Goal: Task Accomplishment & Management: Complete application form

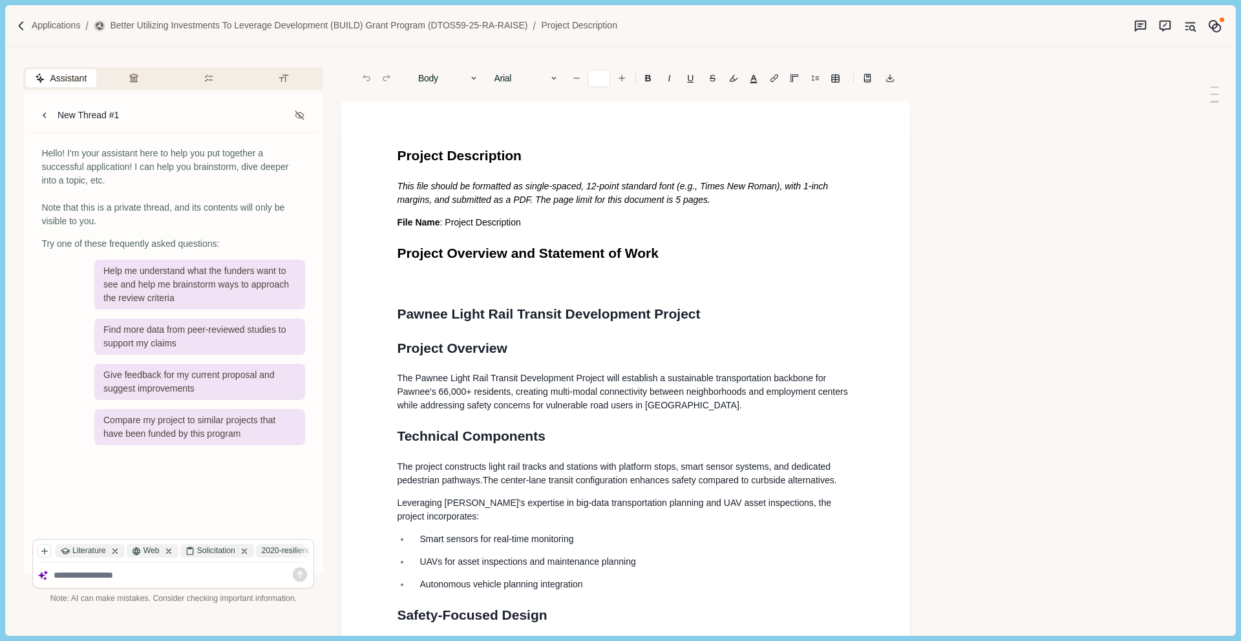
type input "**"
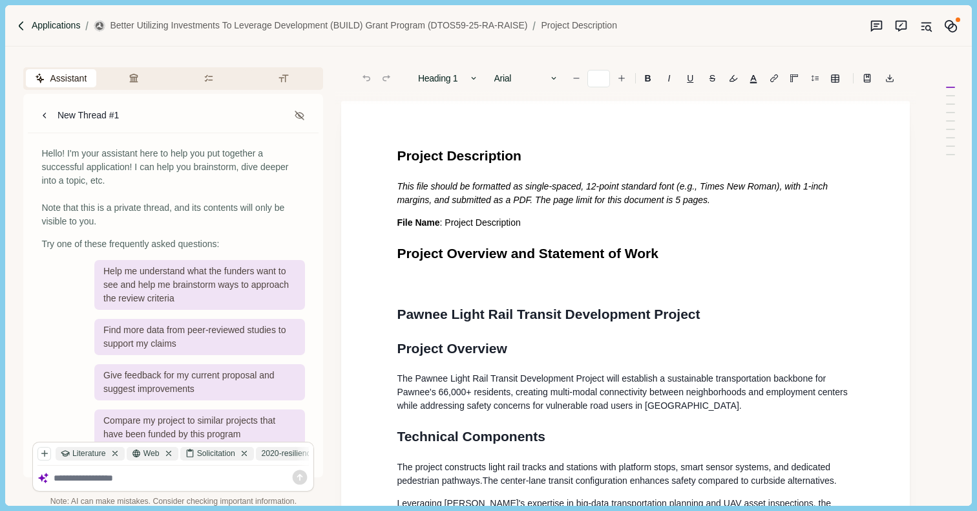
click at [46, 27] on p "Applications" at bounding box center [56, 26] width 49 height 14
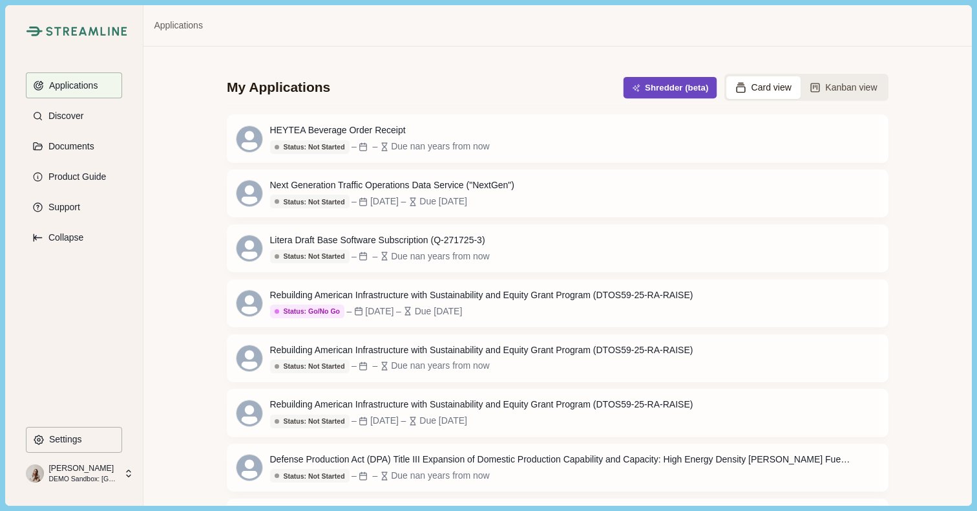
click at [662, 93] on button "Shredder (beta)" at bounding box center [671, 87] width 94 height 21
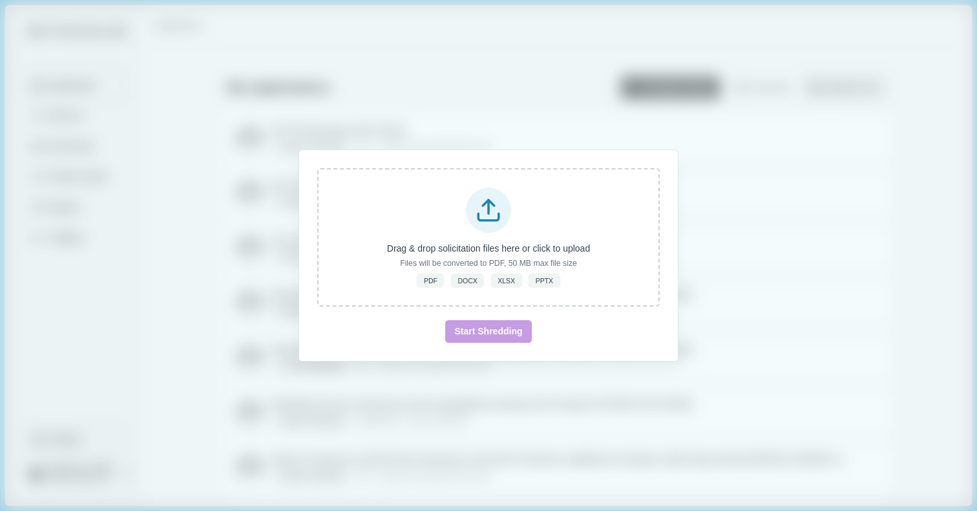
click at [764, 205] on div "Drag & drop solicitation files here or click to upload Files will be converted …" at bounding box center [488, 255] width 977 height 511
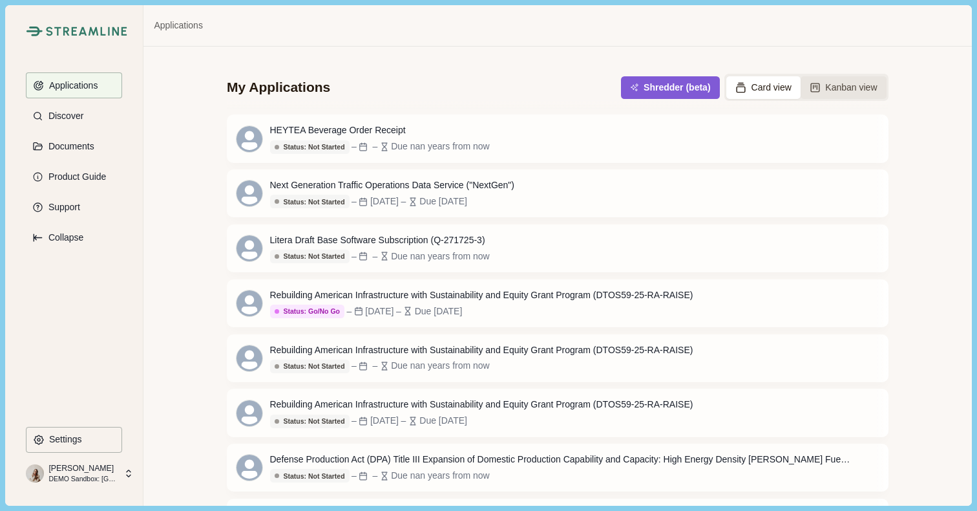
click at [851, 91] on button "Kanban view" at bounding box center [844, 87] width 86 height 23
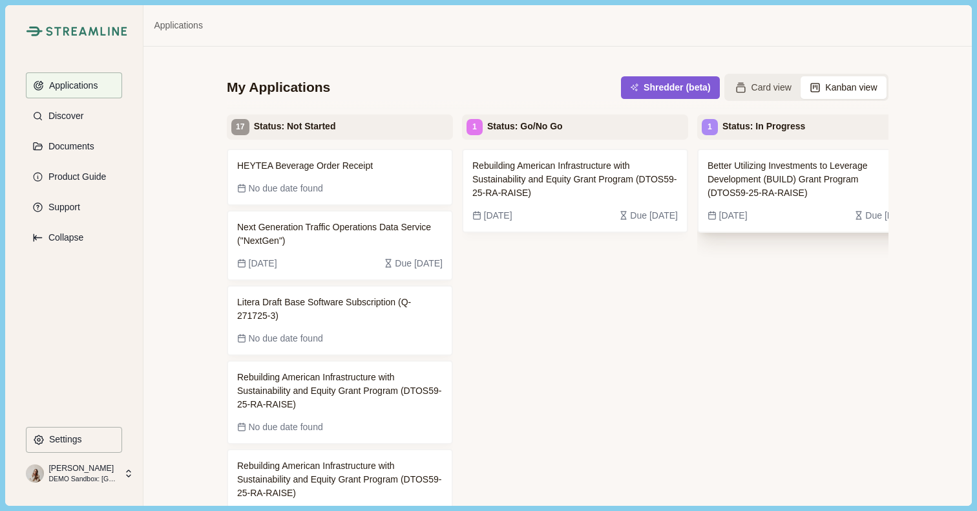
click at [806, 178] on span "Better Utilizing Investments to Leverage Development (BUILD) Grant Program (DTO…" at bounding box center [801, 179] width 186 height 41
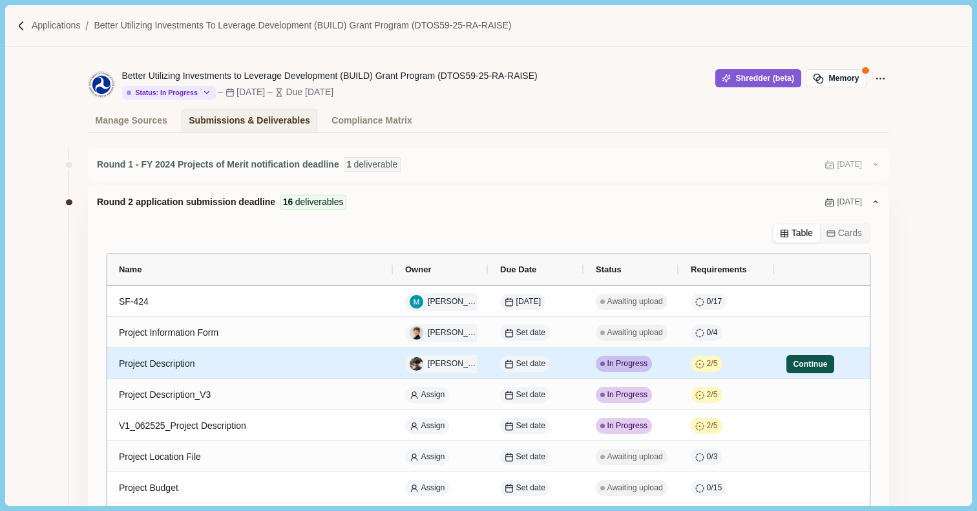
click at [808, 366] on button "Continue" at bounding box center [811, 364] width 48 height 18
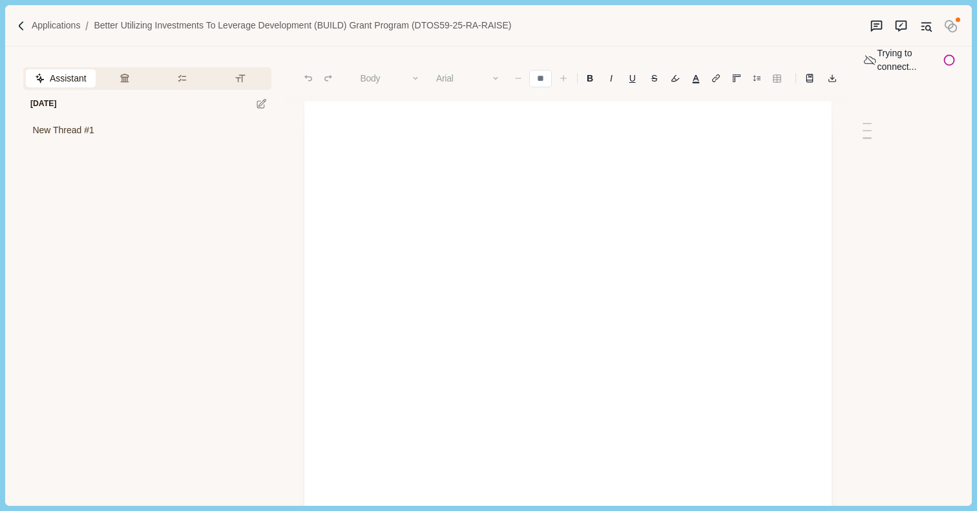
type input "**"
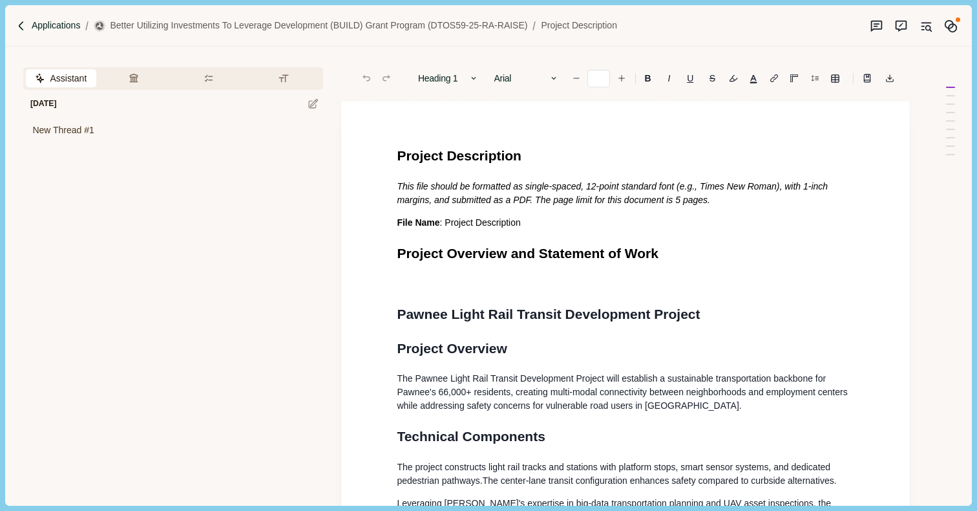
click at [68, 26] on p "Applications" at bounding box center [56, 26] width 49 height 14
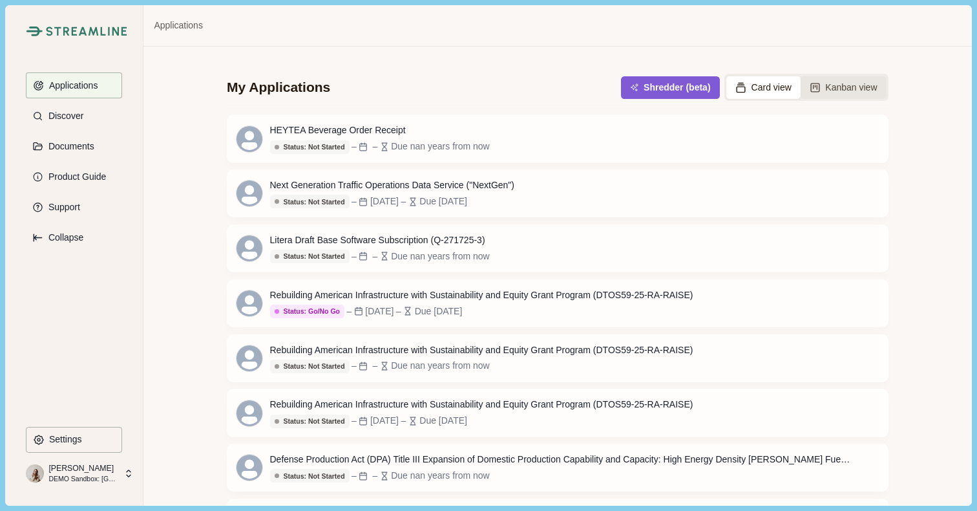
click at [838, 89] on button "Kanban view" at bounding box center [844, 87] width 86 height 23
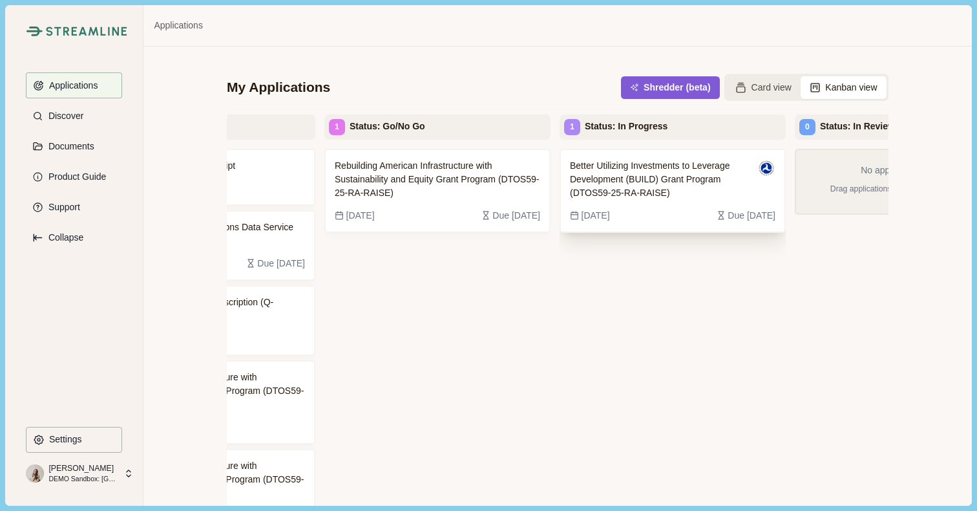
scroll to position [0, 152]
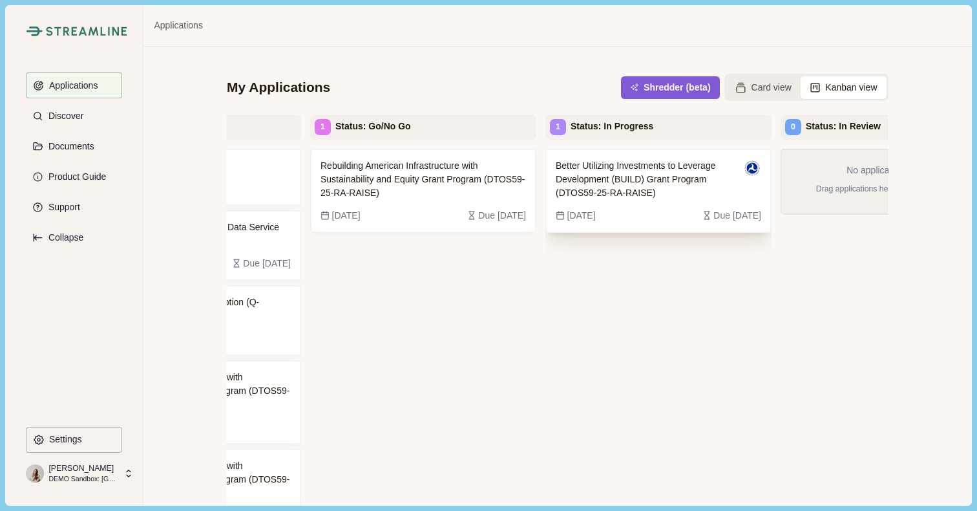
click at [659, 193] on span "Better Utilizing Investments to Leverage Development (BUILD) Grant Program (DTO…" at bounding box center [649, 179] width 186 height 41
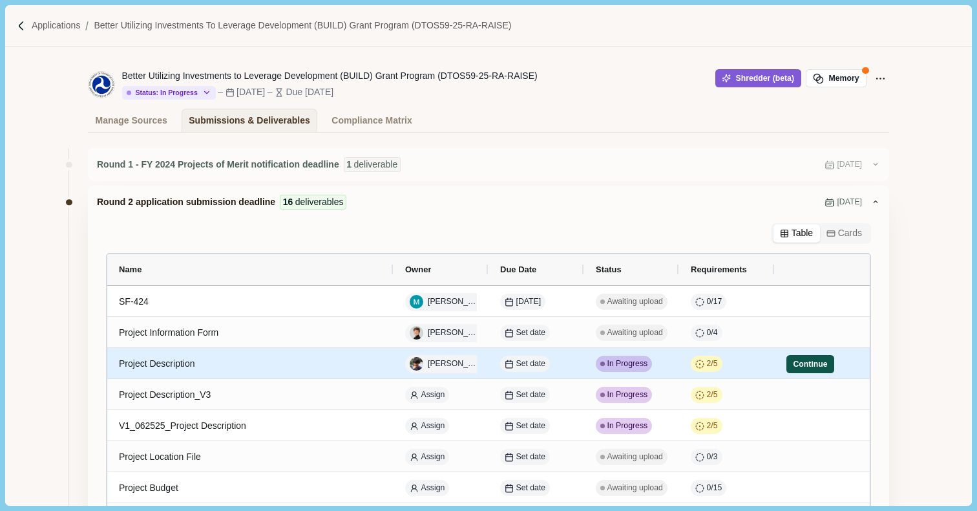
click at [804, 363] on button "Continue" at bounding box center [811, 364] width 48 height 18
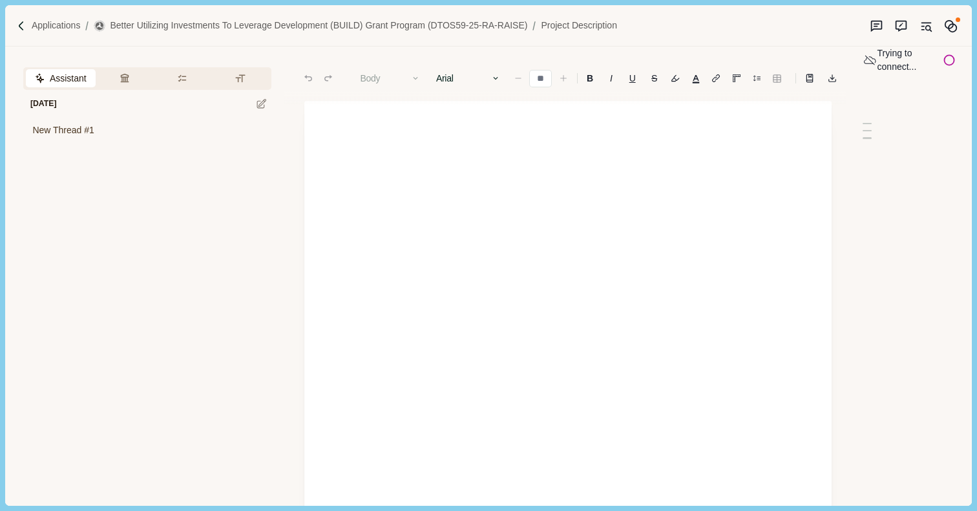
type input "**"
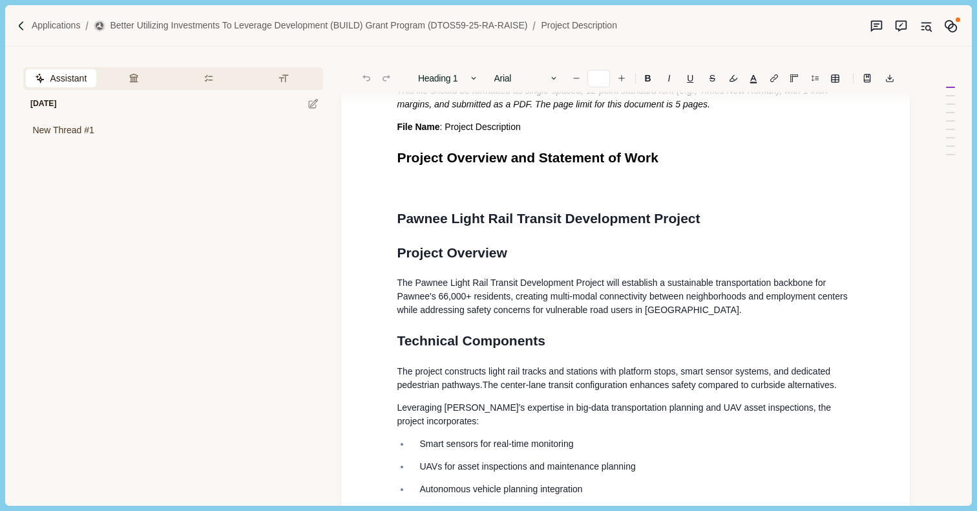
scroll to position [91, 0]
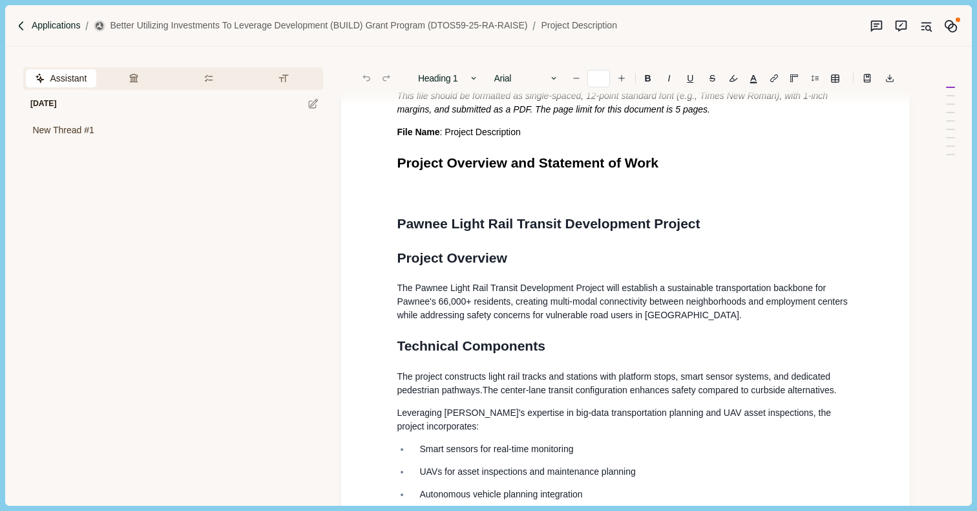
click at [51, 29] on p "Applications" at bounding box center [56, 26] width 49 height 14
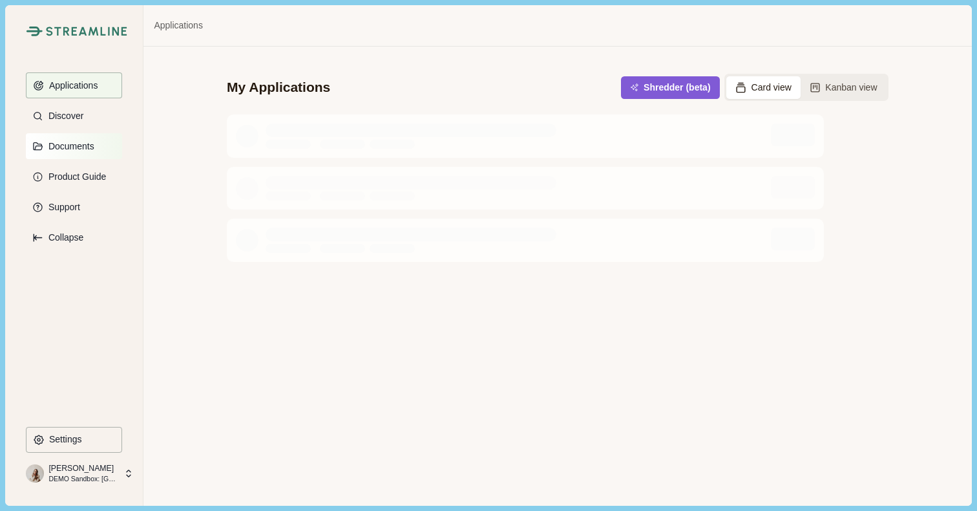
click at [79, 150] on p "Documents" at bounding box center [69, 146] width 50 height 11
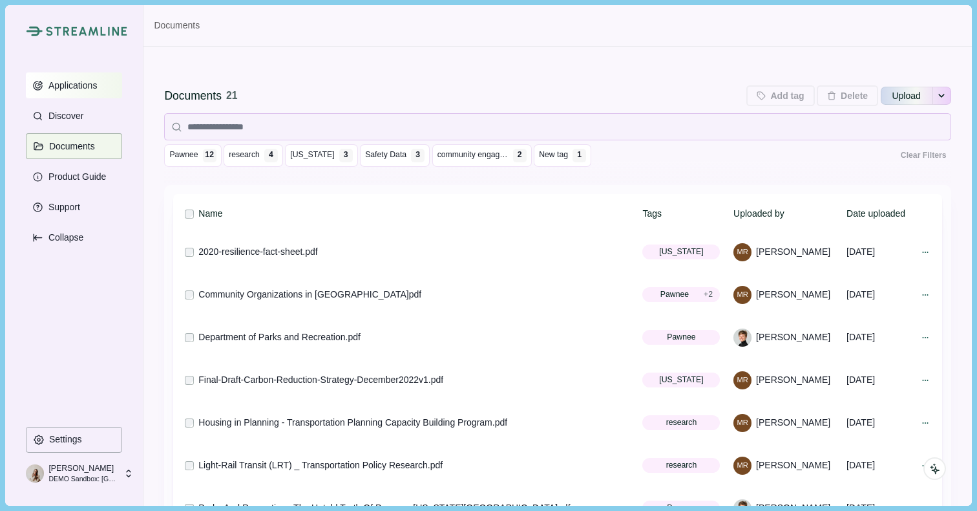
click at [92, 89] on p "Applications" at bounding box center [71, 85] width 54 height 11
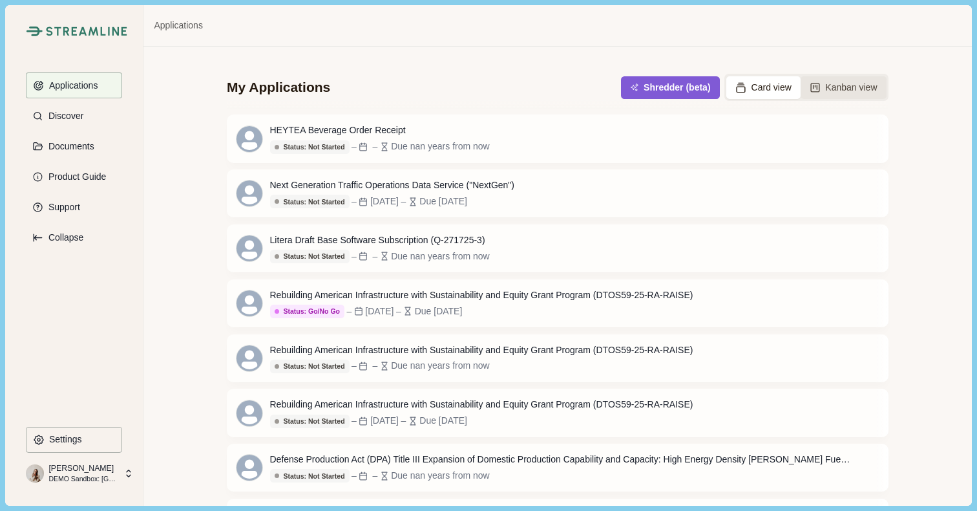
click at [859, 90] on button "Kanban view" at bounding box center [844, 87] width 86 height 23
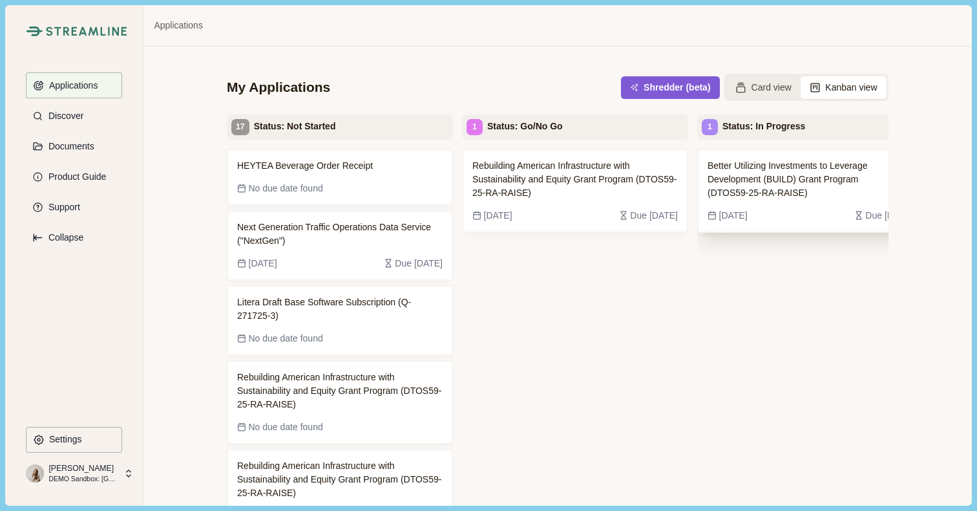
click at [813, 180] on span "Better Utilizing Investments to Leverage Development (BUILD) Grant Program (DTO…" at bounding box center [801, 179] width 186 height 41
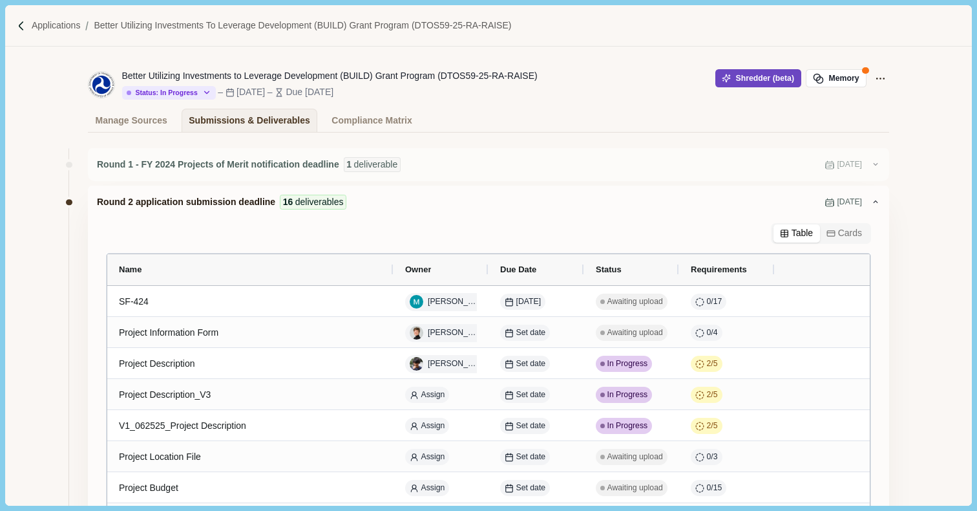
click at [749, 77] on button "Shredder (beta)" at bounding box center [759, 78] width 86 height 18
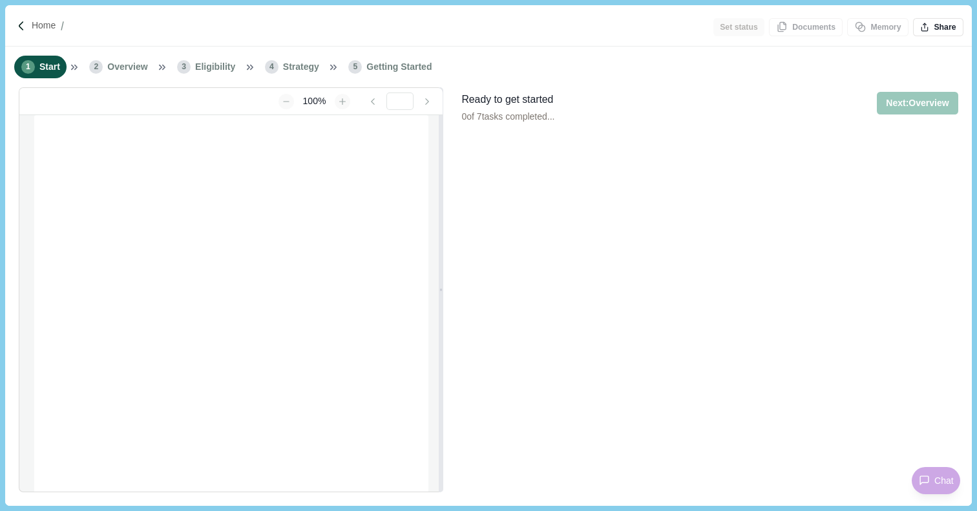
type input "**********"
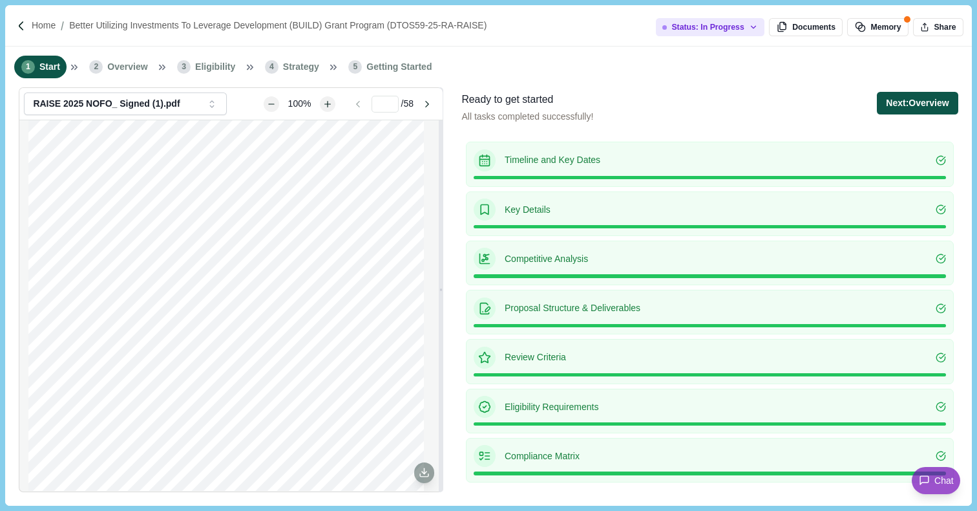
click at [890, 101] on button "Next: Overview" at bounding box center [917, 103] width 81 height 23
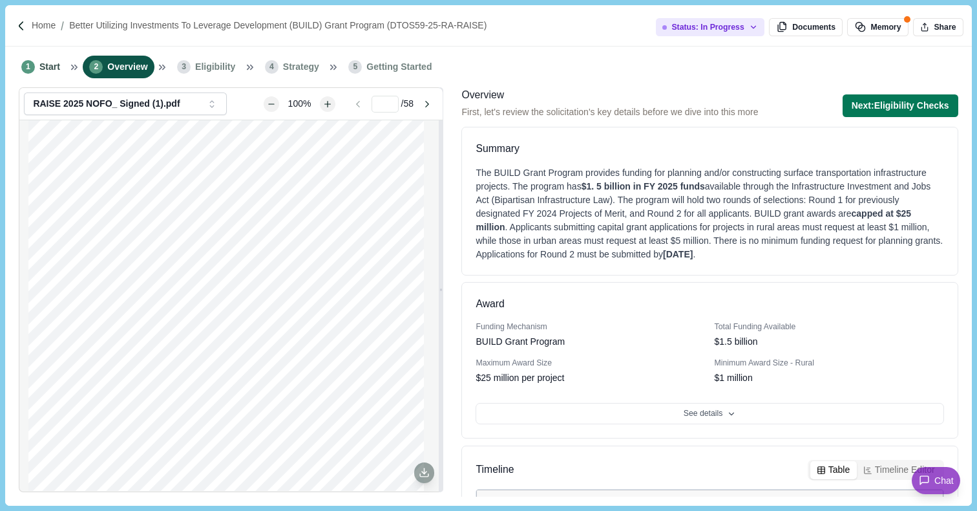
scroll to position [16, 0]
click at [877, 101] on button "Next: Eligibility Checks" at bounding box center [901, 105] width 116 height 23
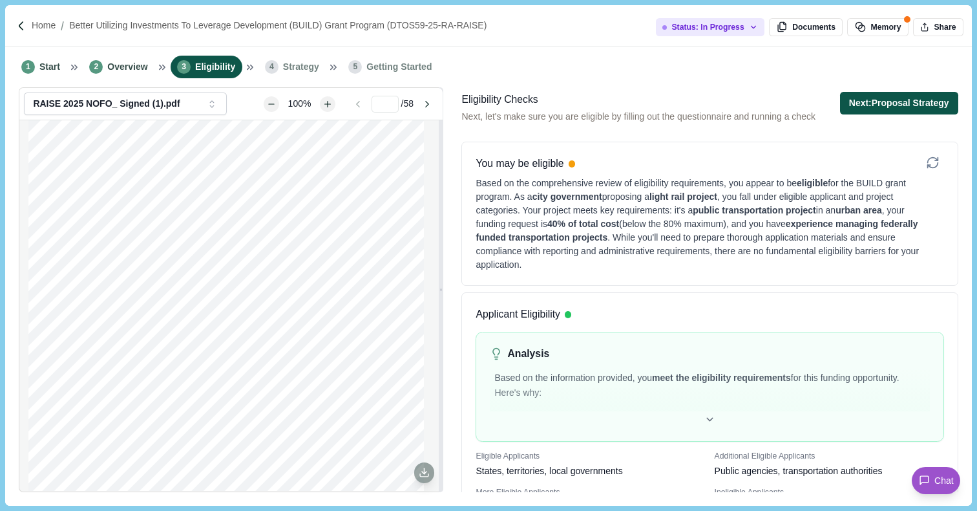
click at [891, 105] on button "Next: Proposal Strategy" at bounding box center [899, 103] width 118 height 23
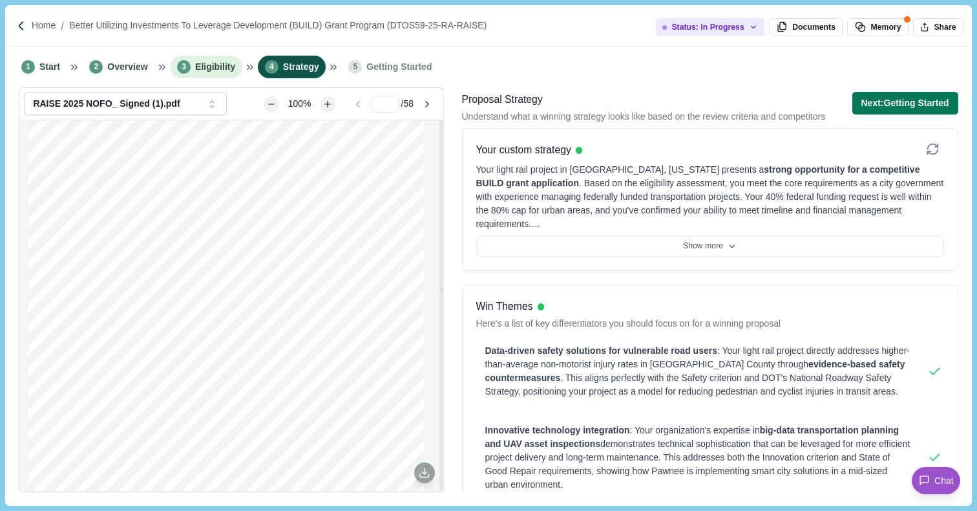
click at [209, 70] on span "Eligibility" at bounding box center [215, 67] width 40 height 14
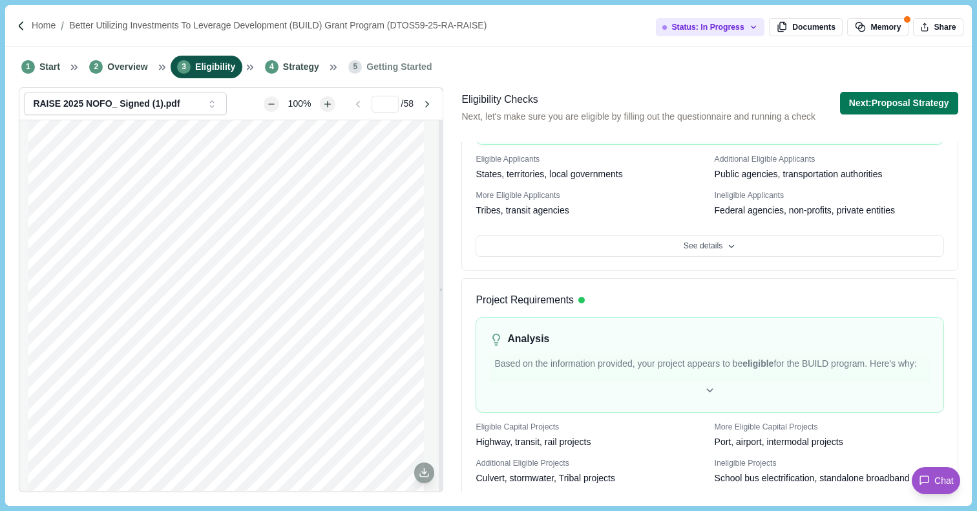
scroll to position [331, 0]
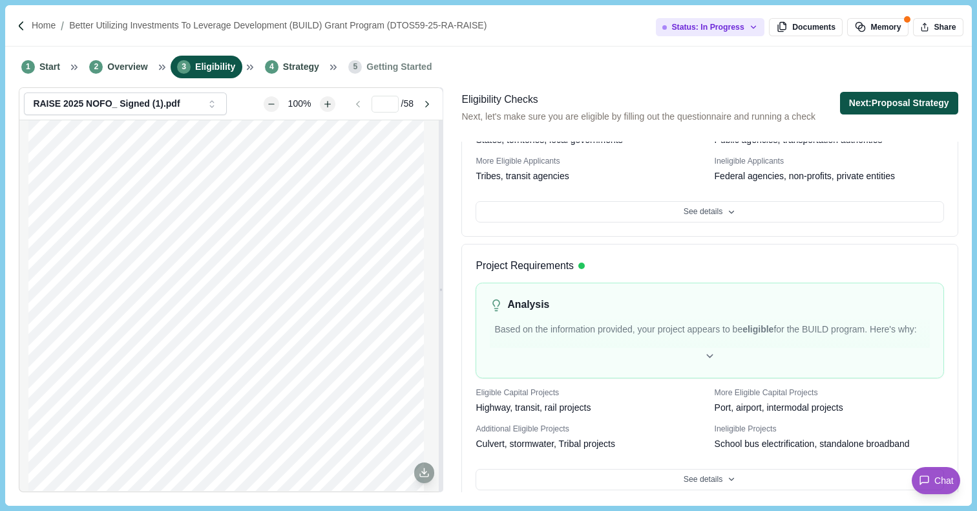
click at [892, 100] on button "Next: Proposal Strategy" at bounding box center [899, 103] width 118 height 23
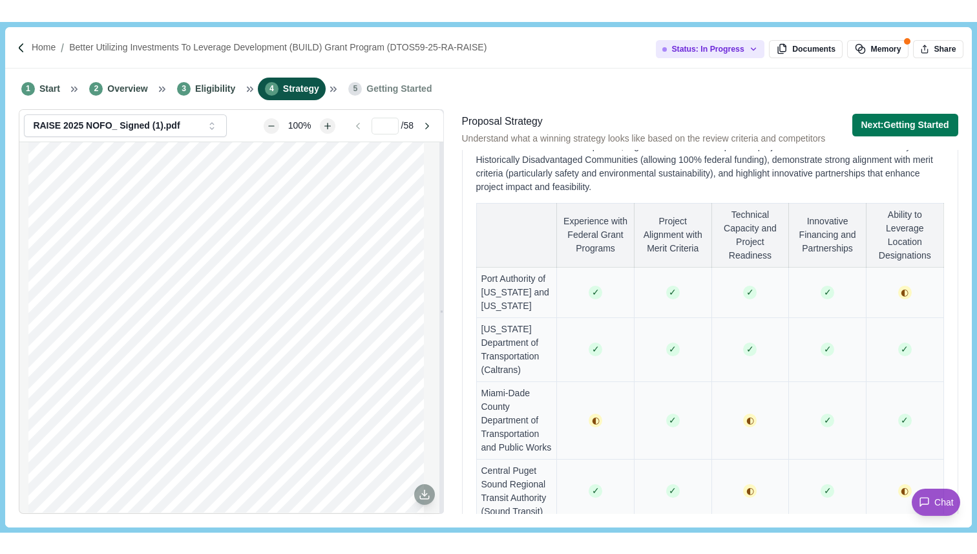
scroll to position [936, 0]
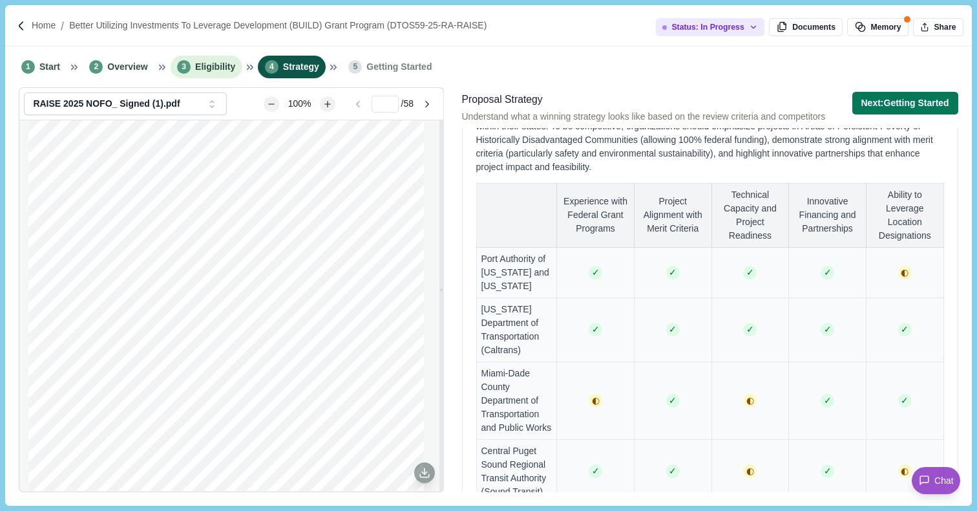
click at [213, 65] on span "Eligibility" at bounding box center [215, 67] width 40 height 14
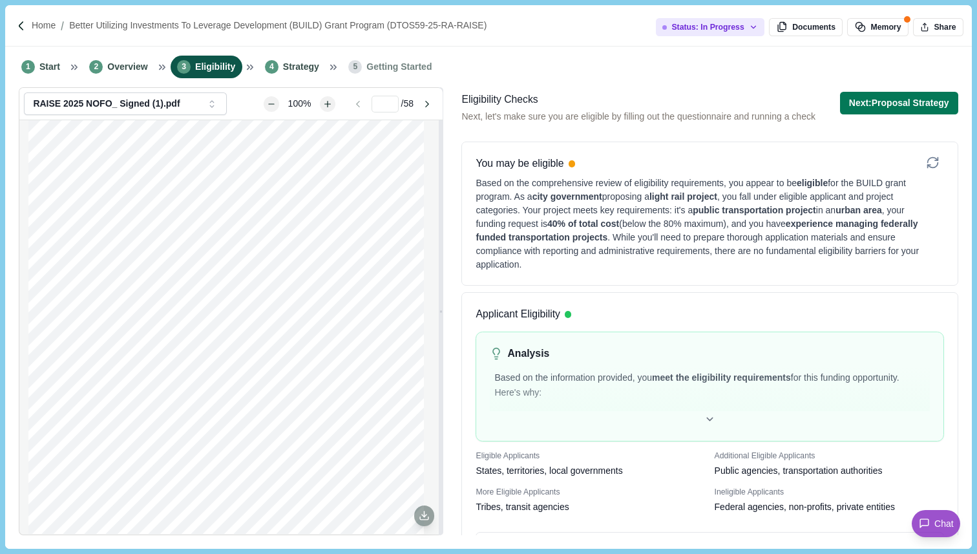
click at [43, 18] on div "Home Better Utilizing Investments to Leverage Development (BUILD) Grant Program…" at bounding box center [488, 25] width 966 height 41
click at [42, 22] on p "Home" at bounding box center [44, 26] width 24 height 14
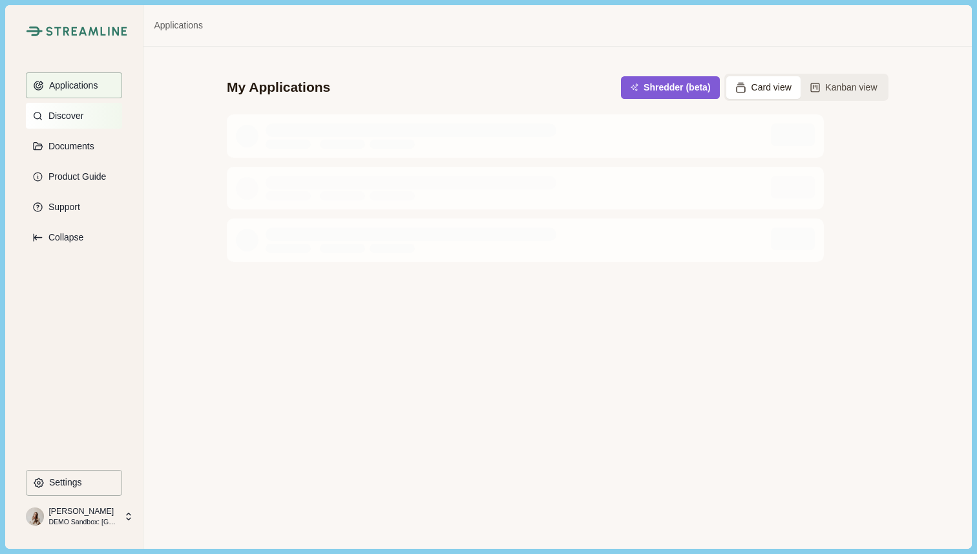
click at [73, 113] on p "Discover" at bounding box center [63, 116] width 39 height 11
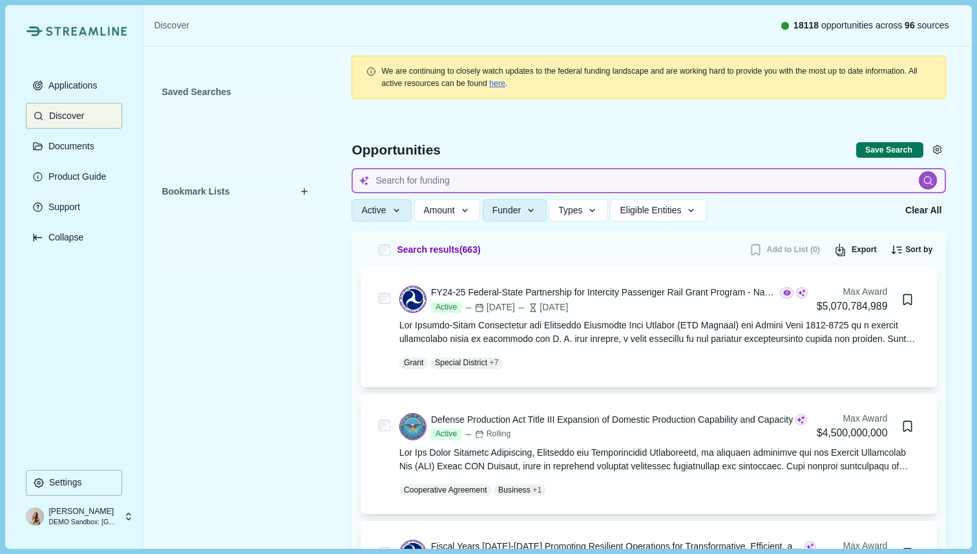
click at [446, 178] on input at bounding box center [649, 180] width 595 height 25
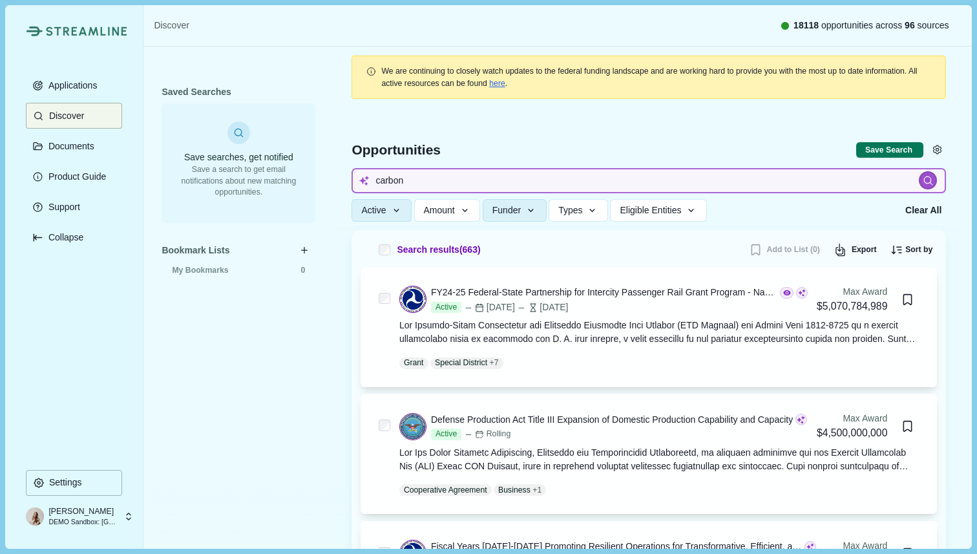
type input "carbon"
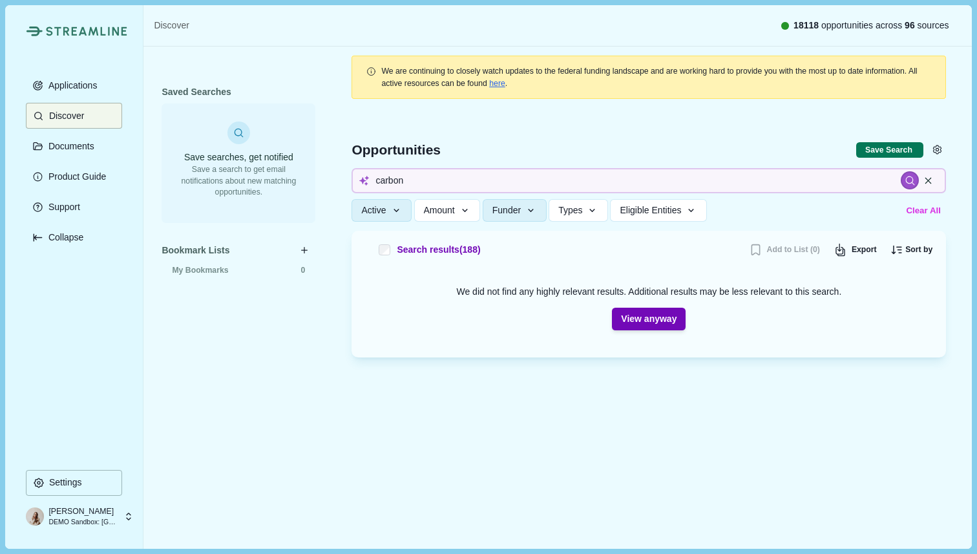
click at [917, 214] on button "Clear All" at bounding box center [923, 210] width 43 height 21
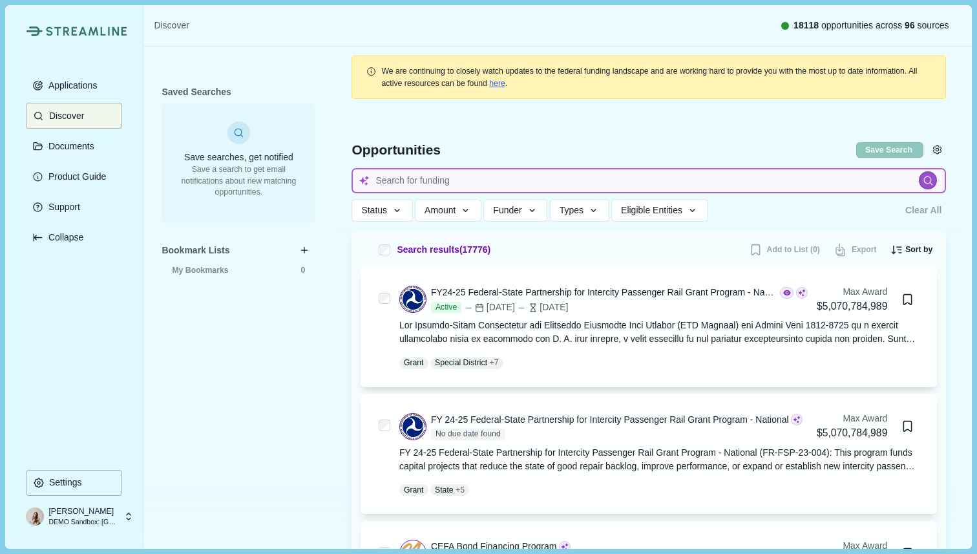
click at [429, 180] on input at bounding box center [649, 180] width 595 height 25
type input "carbon"
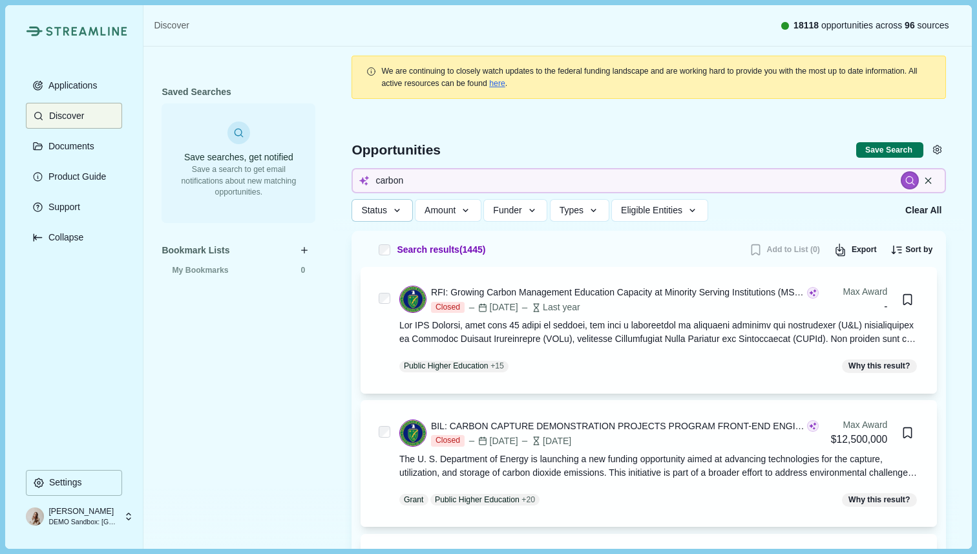
click at [399, 212] on icon "button" at bounding box center [398, 211] width 12 height 12
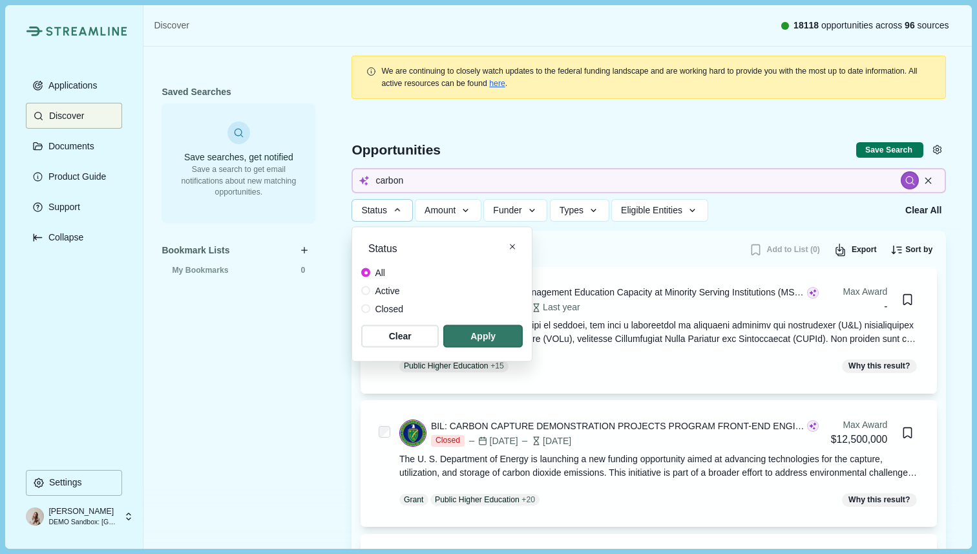
click at [363, 294] on span at bounding box center [365, 290] width 9 height 9
click at [487, 341] on span "button" at bounding box center [483, 335] width 76 height 21
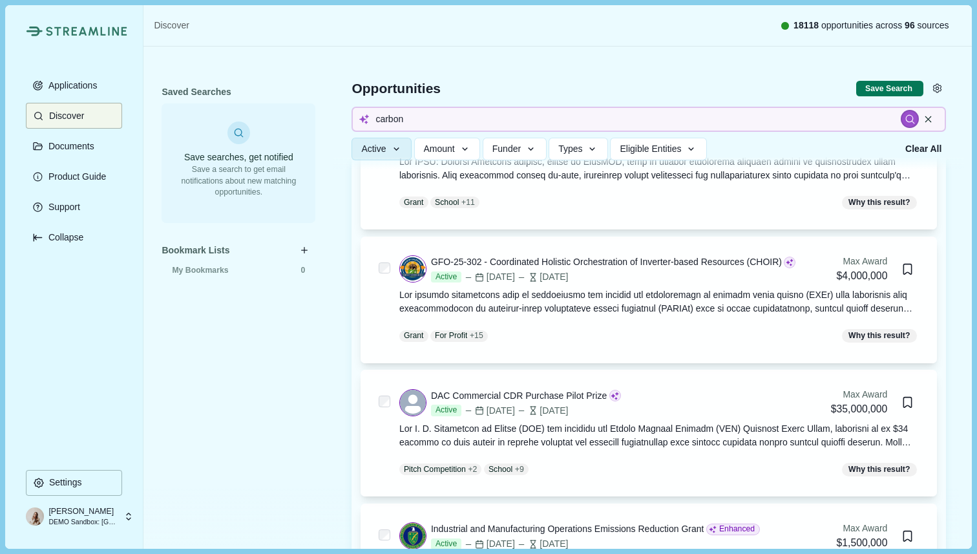
scroll to position [152, 0]
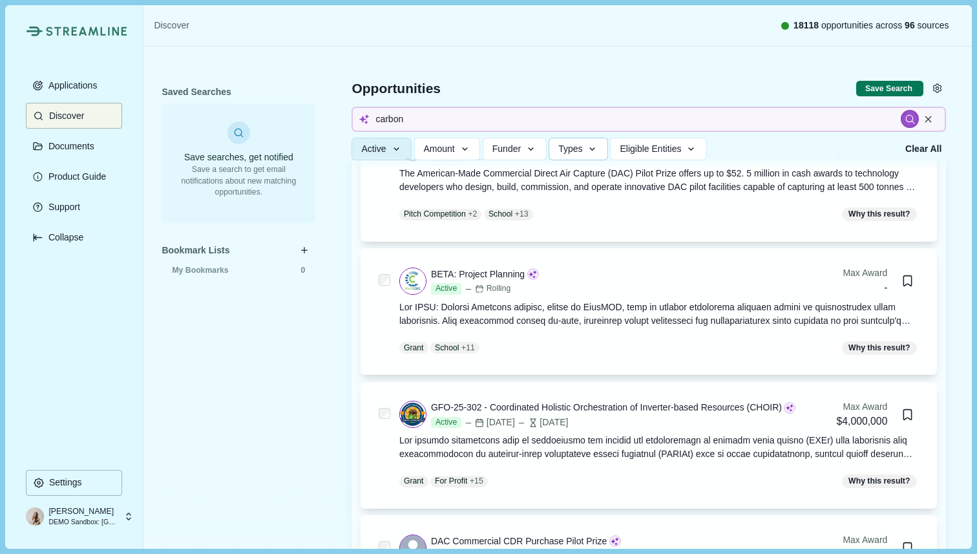
click at [599, 152] on icon "button" at bounding box center [593, 150] width 12 height 12
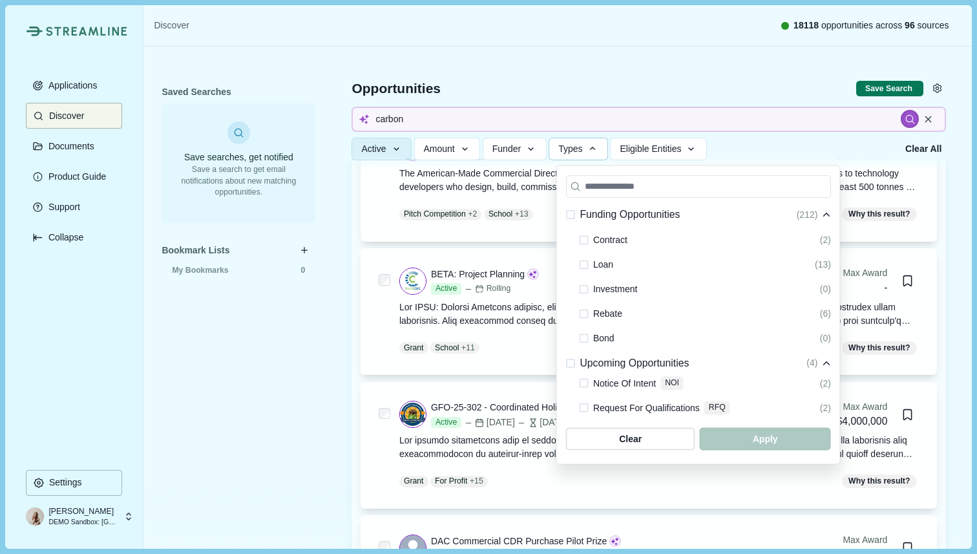
scroll to position [173, 0]
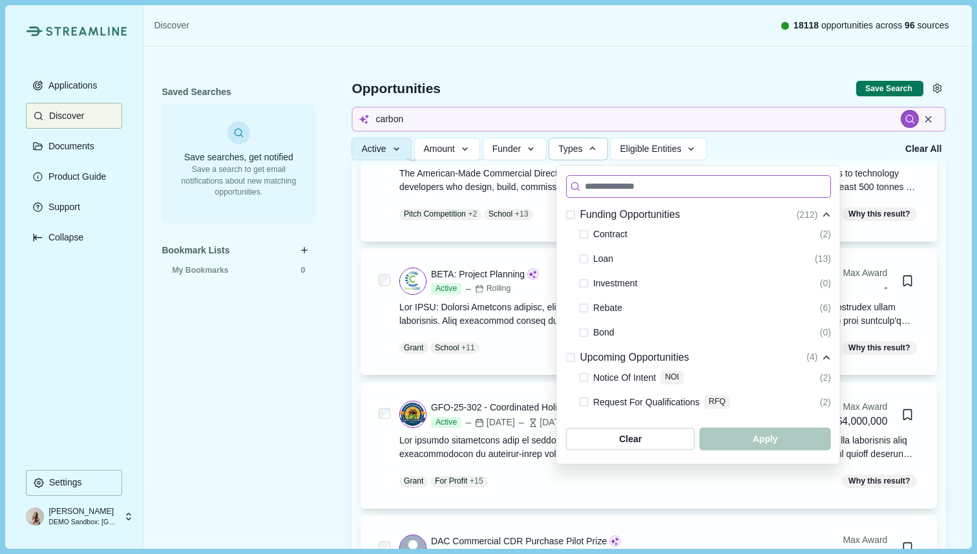
click at [633, 188] on input at bounding box center [698, 186] width 265 height 23
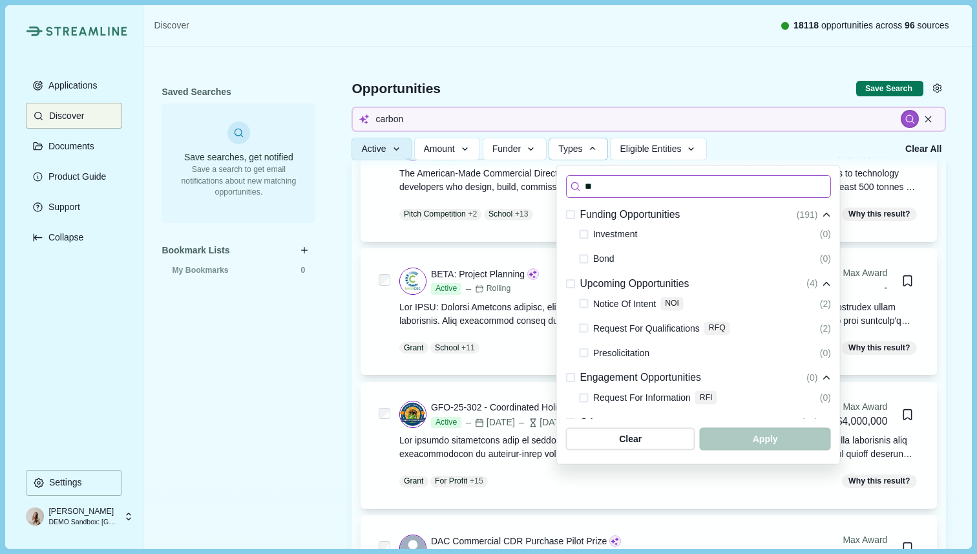
scroll to position [0, 0]
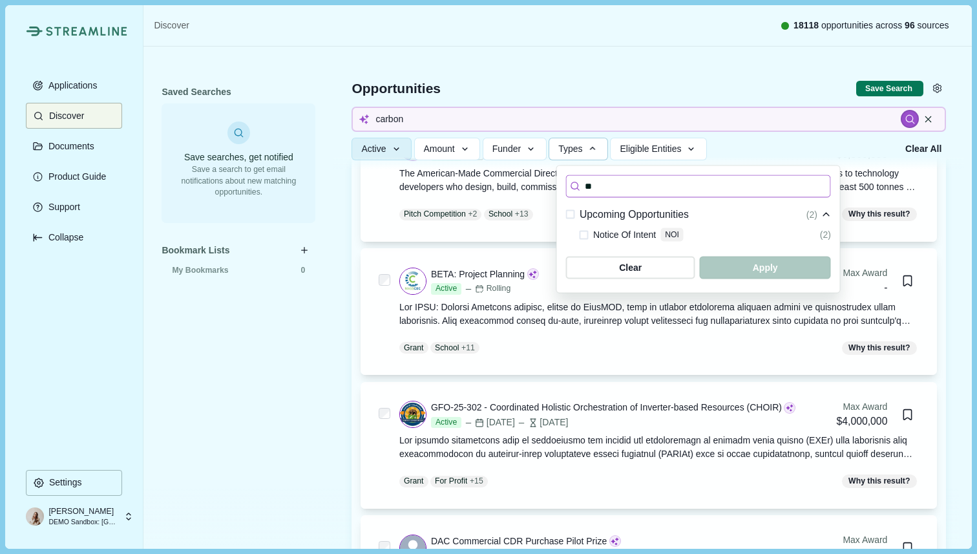
type input "***"
type input "*"
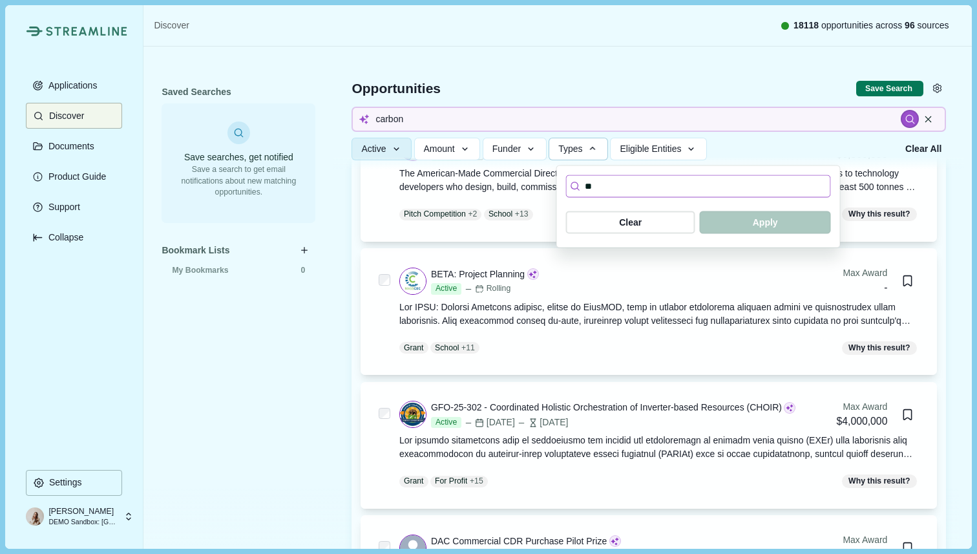
type input "*"
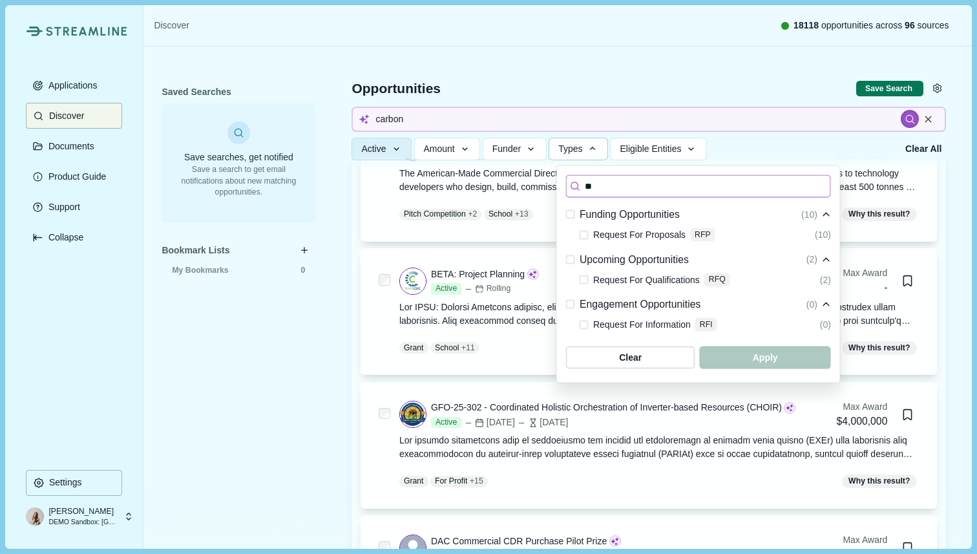
type input "*"
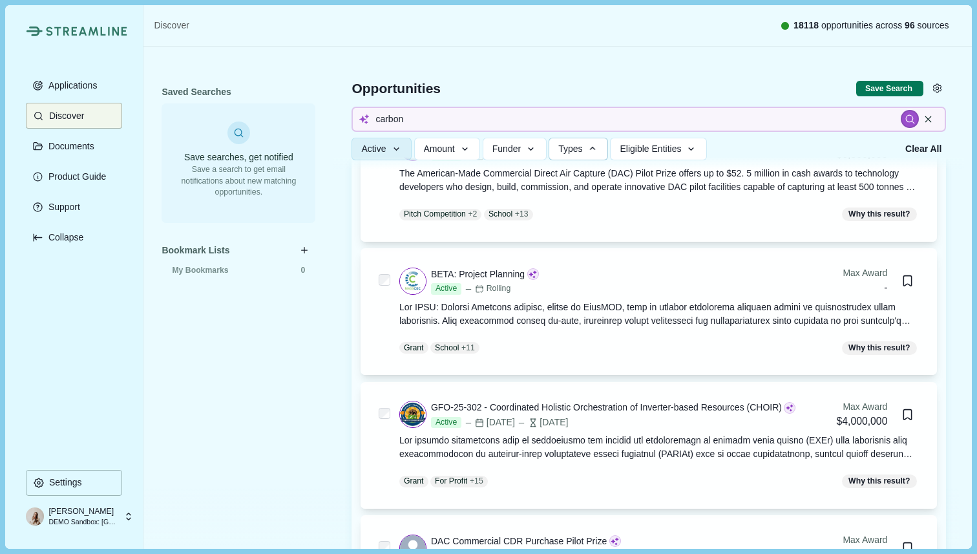
click at [646, 77] on div at bounding box center [649, 107] width 631 height 123
click at [416, 122] on input "carbon" at bounding box center [649, 119] width 595 height 25
type input "c"
click at [86, 85] on p "Applications" at bounding box center [71, 85] width 54 height 11
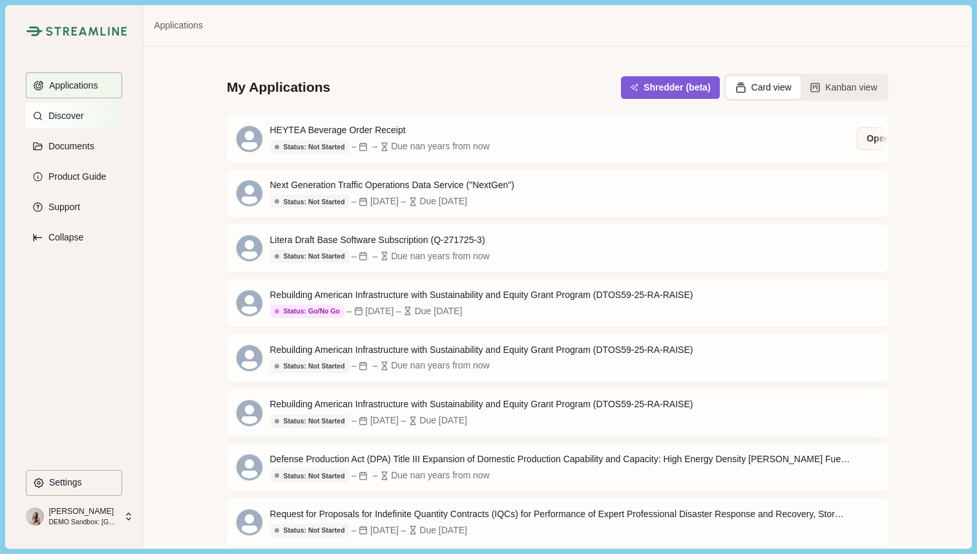
click at [74, 119] on p "Discover" at bounding box center [63, 116] width 39 height 11
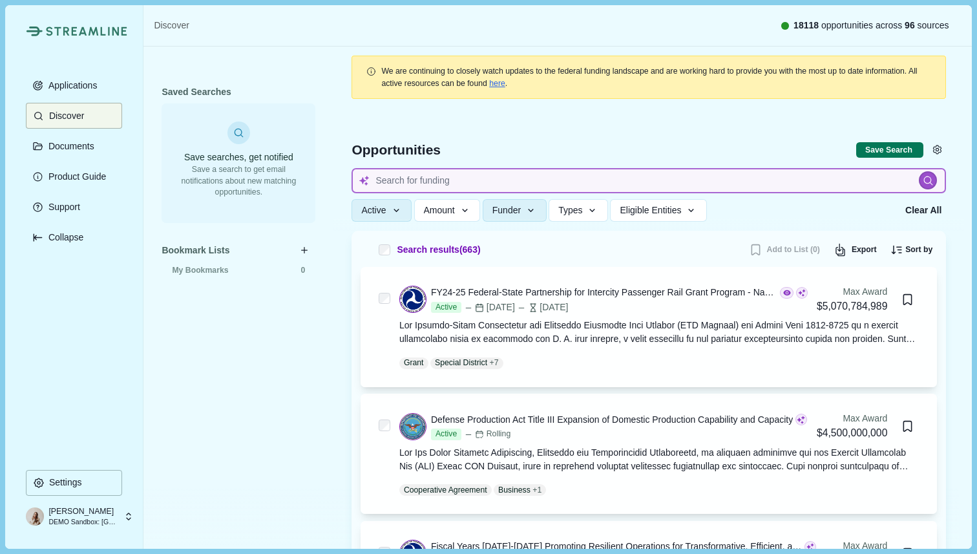
click at [407, 173] on input at bounding box center [649, 180] width 595 height 25
type input "ca"
type input "carbon"
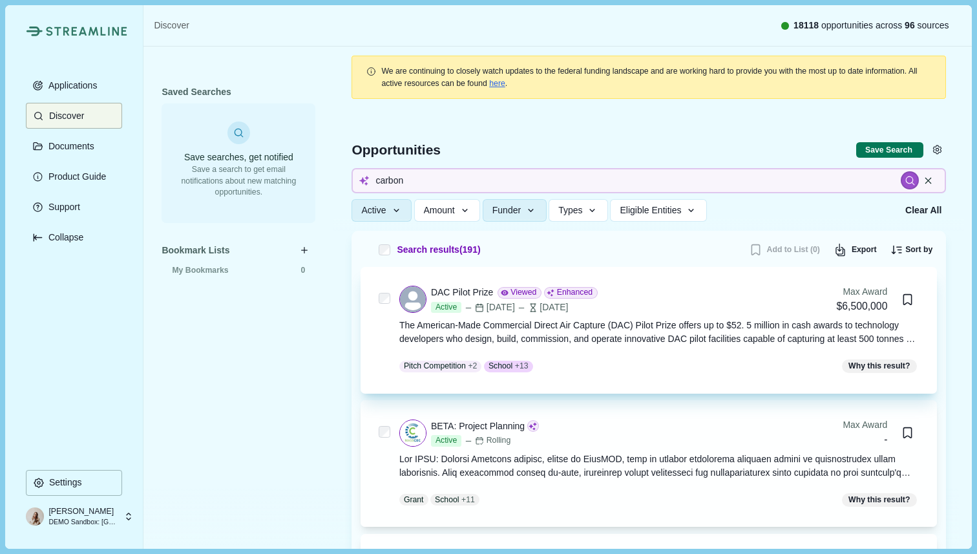
click at [468, 295] on div "DAC Pilot Prize" at bounding box center [462, 293] width 62 height 14
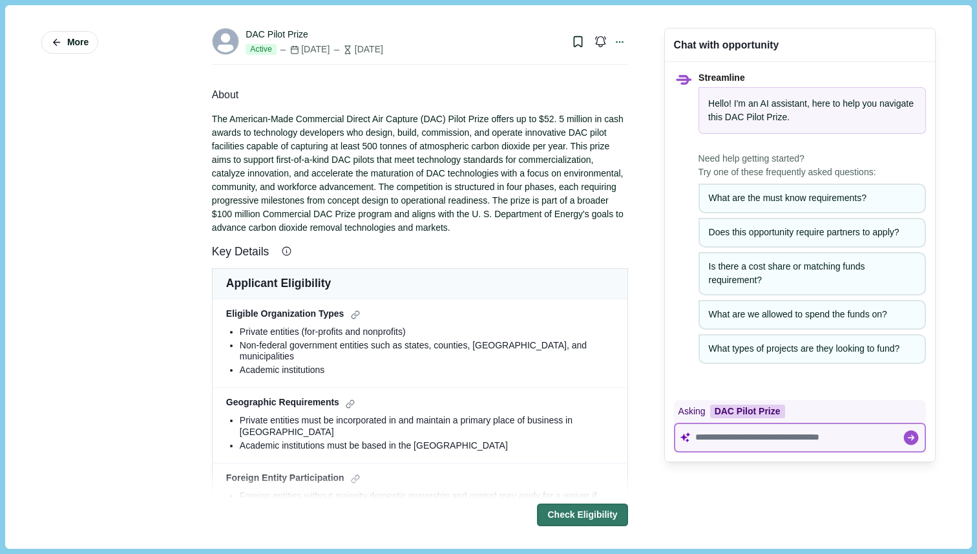
click at [718, 443] on textarea at bounding box center [799, 437] width 207 height 11
click at [67, 37] on span "More" at bounding box center [77, 42] width 21 height 11
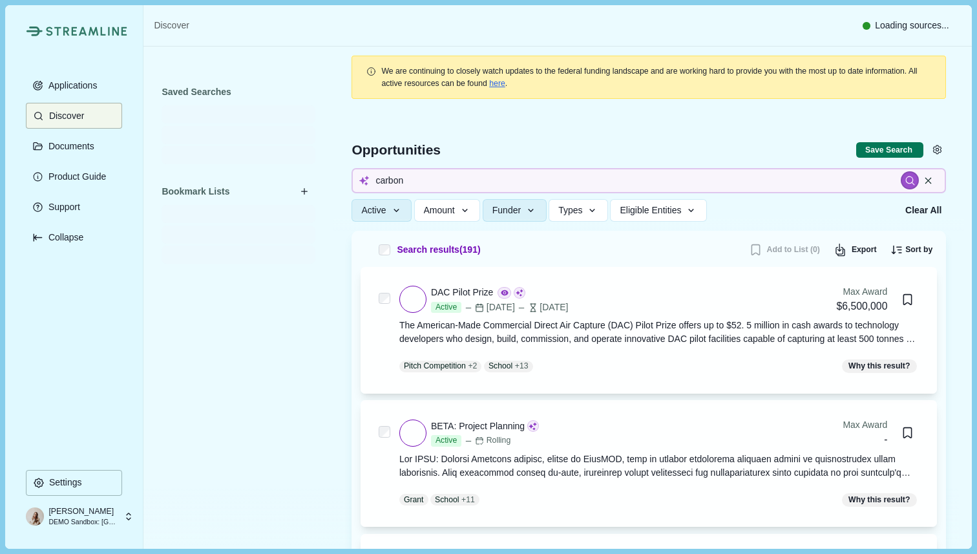
type input "carbon"
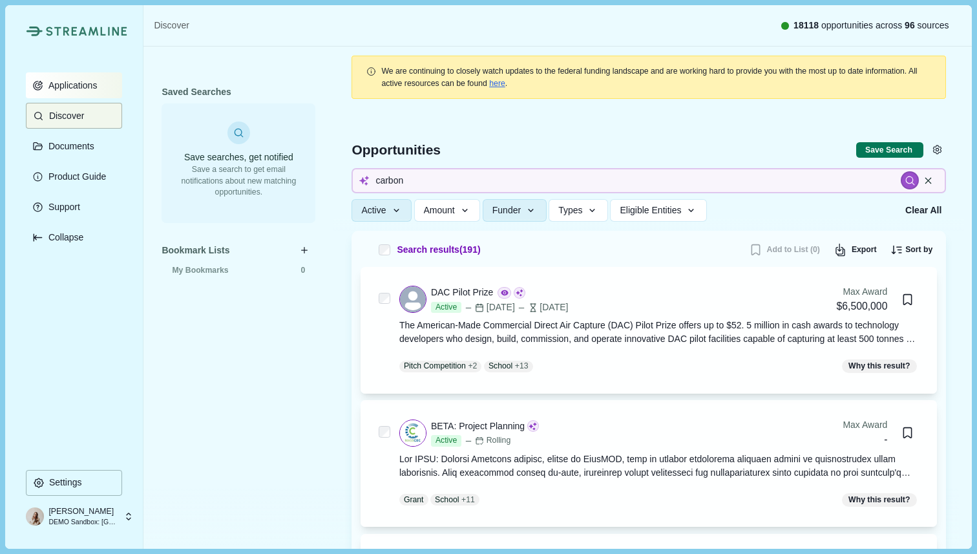
click at [72, 91] on button "Applications" at bounding box center [74, 85] width 96 height 26
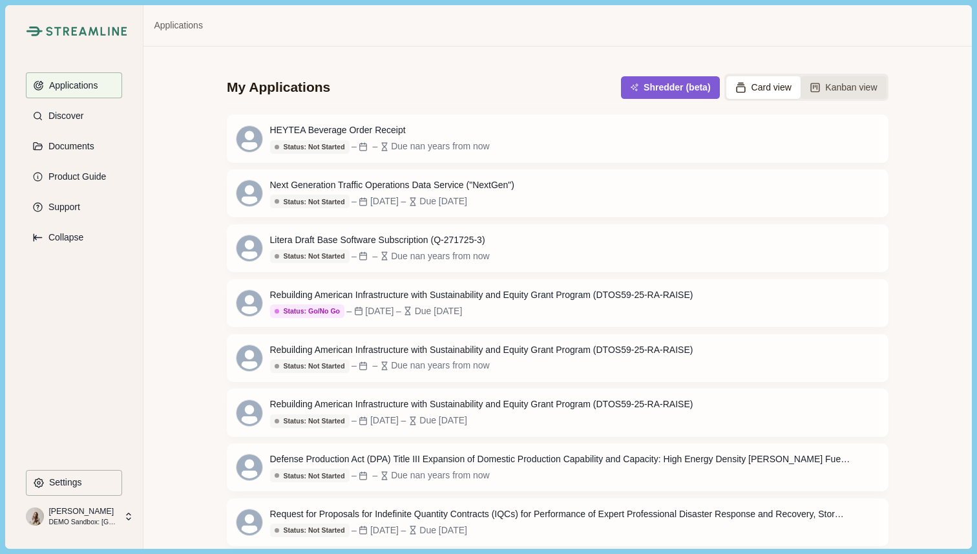
click at [842, 87] on button "Kanban view" at bounding box center [844, 87] width 86 height 23
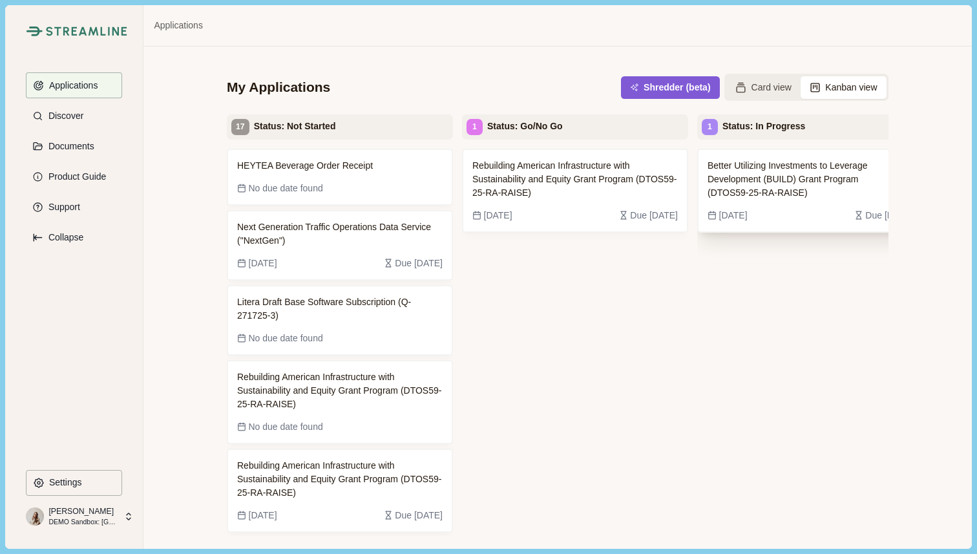
click at [802, 182] on span "Better Utilizing Investments to Leverage Development (BUILD) Grant Program (DTO…" at bounding box center [801, 179] width 186 height 41
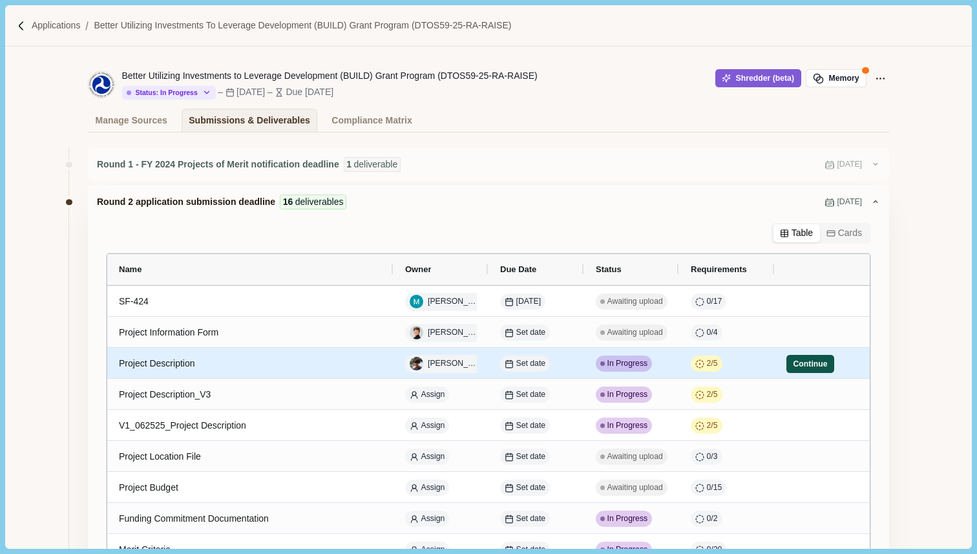
click at [809, 368] on button "Continue" at bounding box center [811, 364] width 48 height 18
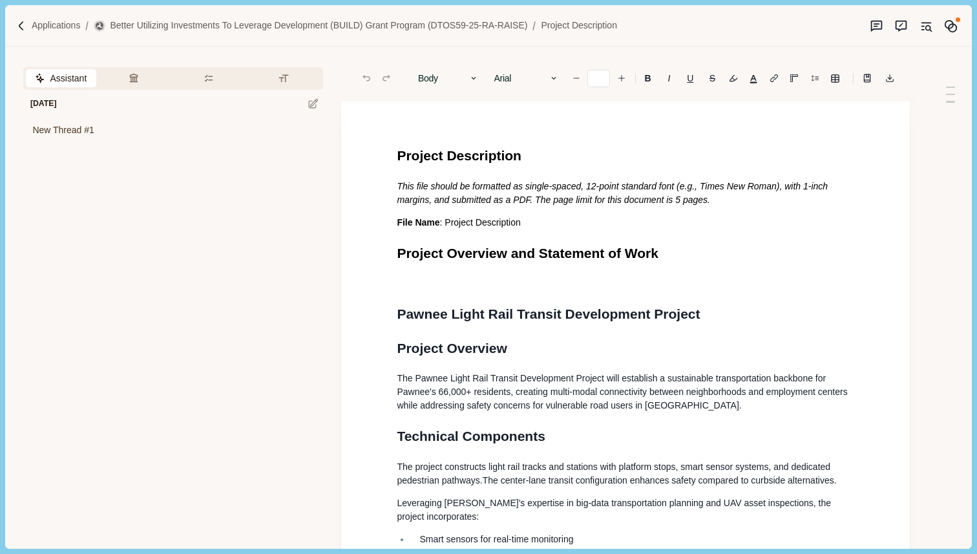
type input "**"
click at [67, 23] on p "Applications" at bounding box center [56, 26] width 49 height 14
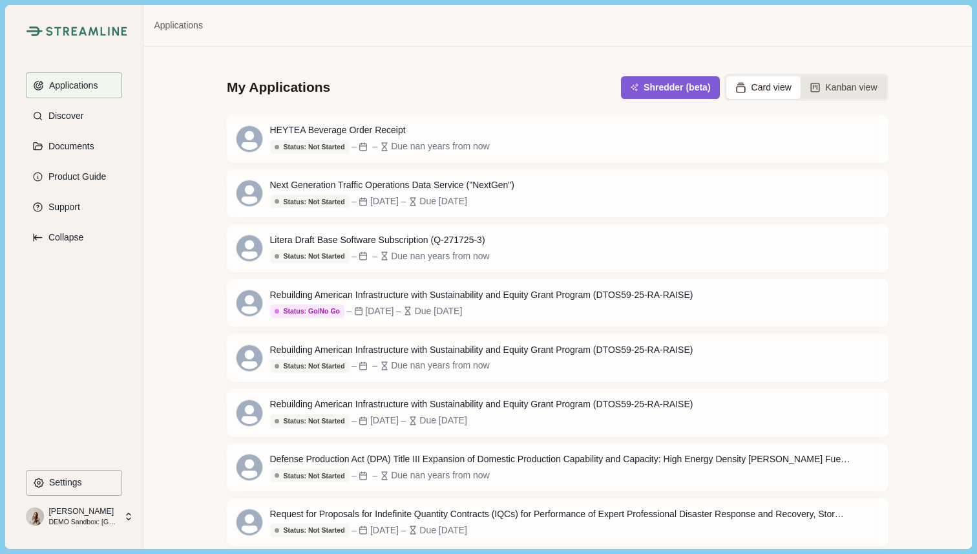
click at [814, 87] on icon at bounding box center [814, 86] width 0 height 3
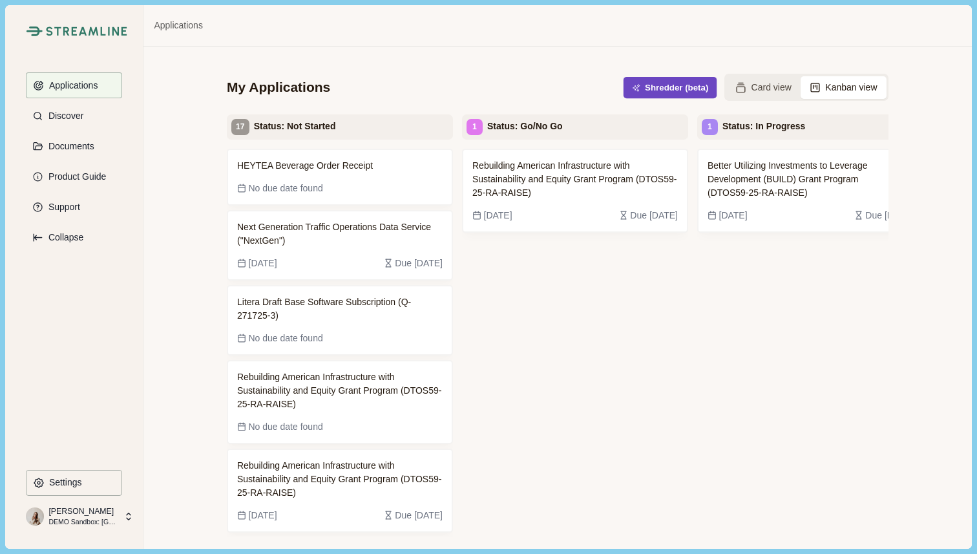
click at [654, 82] on button "Shredder (beta)" at bounding box center [671, 87] width 94 height 21
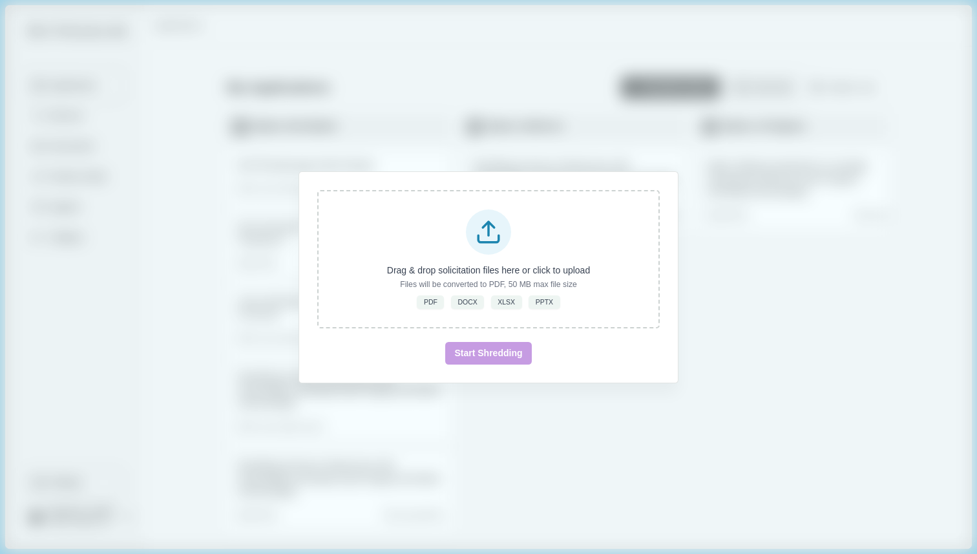
click at [778, 336] on div "Drag & drop solicitation files here or click to upload Files will be converted …" at bounding box center [488, 277] width 977 height 554
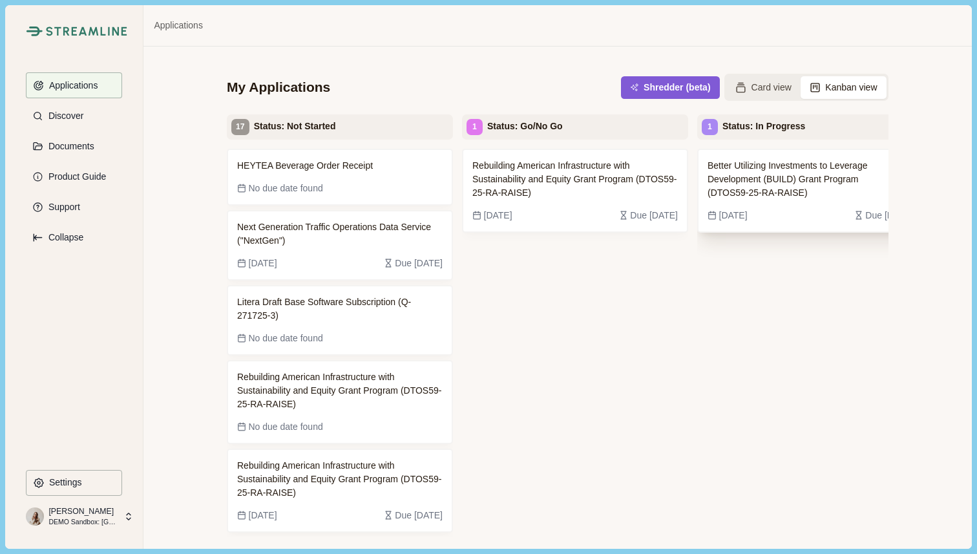
click at [783, 174] on span "Better Utilizing Investments to Leverage Development (BUILD) Grant Program (DTO…" at bounding box center [801, 179] width 186 height 41
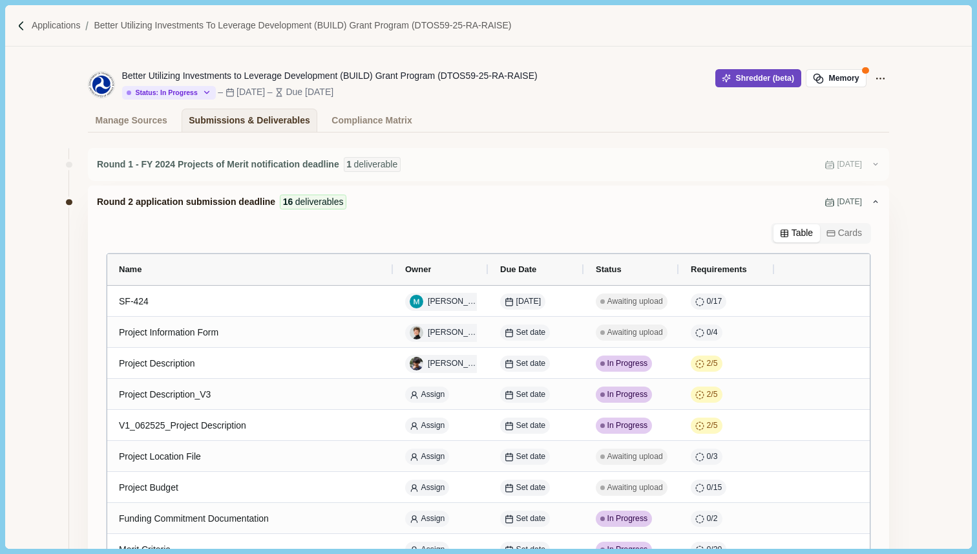
click at [740, 80] on button "Shredder (beta)" at bounding box center [759, 78] width 86 height 18
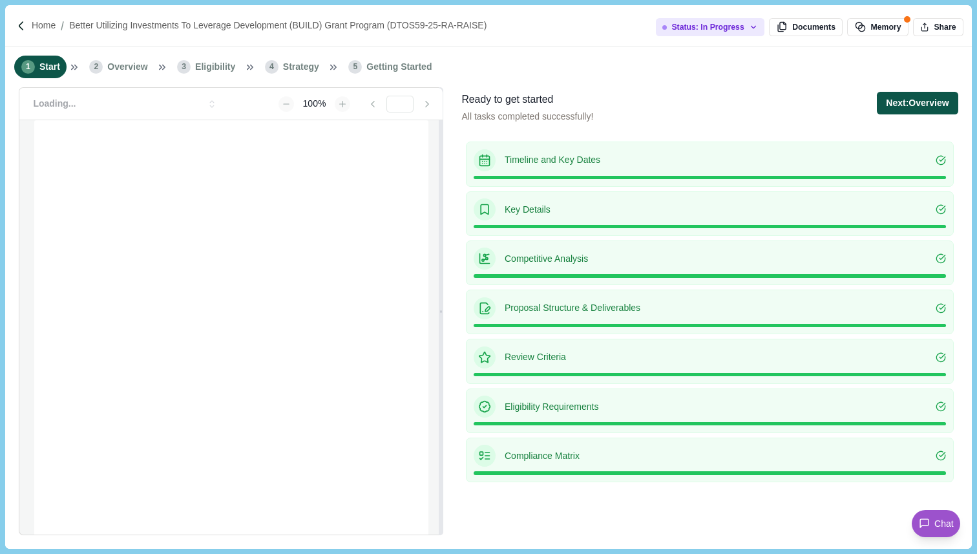
click at [924, 105] on button "Next: Overview" at bounding box center [917, 103] width 81 height 23
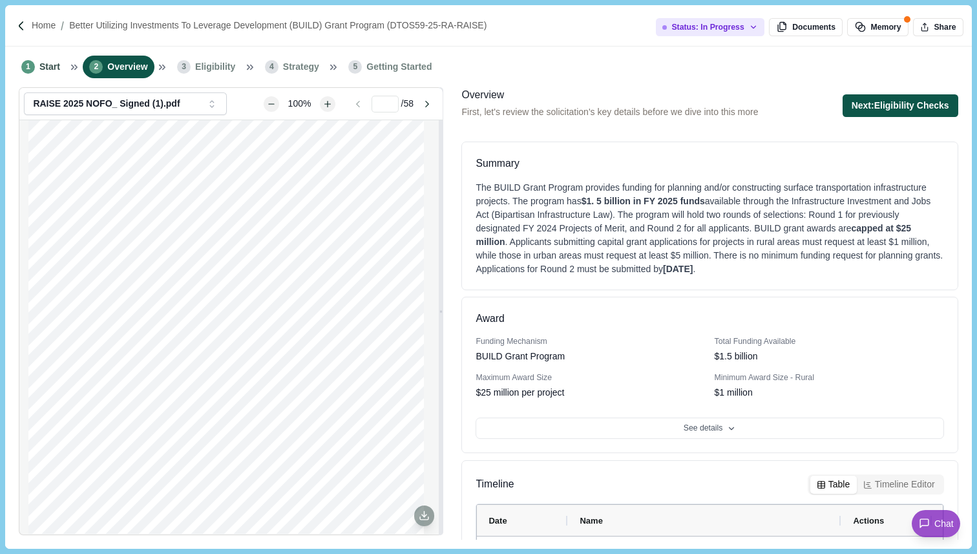
click at [882, 110] on button "Next: Eligibility Checks" at bounding box center [901, 105] width 116 height 23
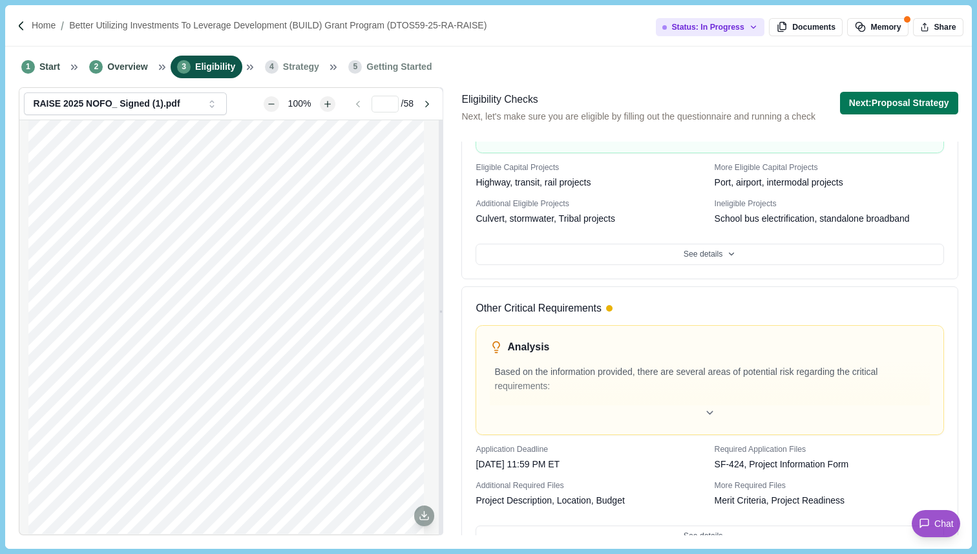
scroll to position [597, 0]
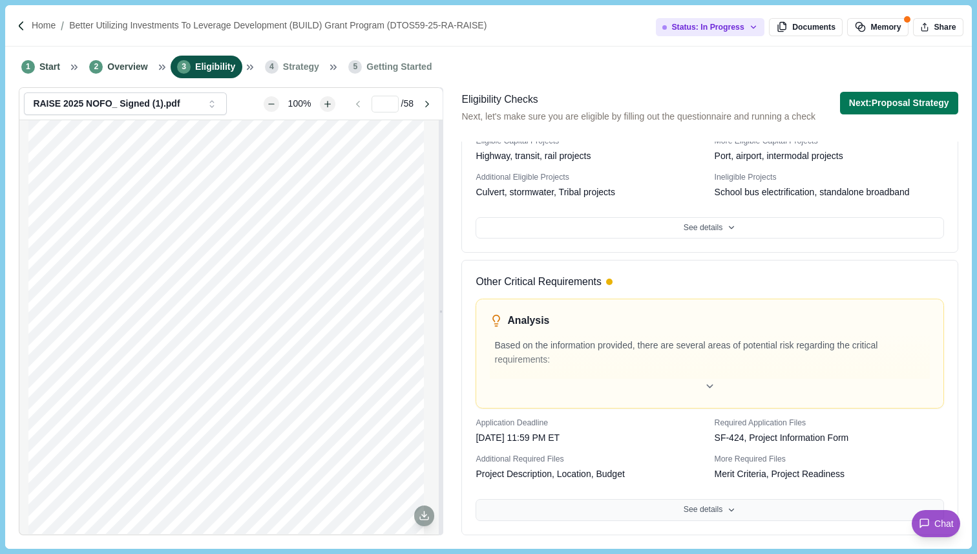
click at [721, 505] on button "See details" at bounding box center [710, 510] width 468 height 22
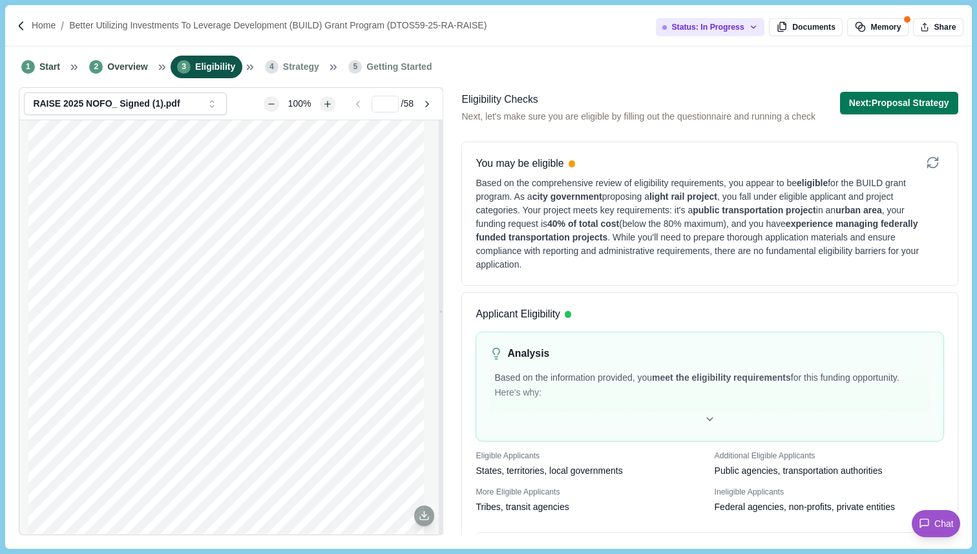
scroll to position [0, 0]
click at [923, 105] on button "Next: Proposal Strategy" at bounding box center [899, 103] width 118 height 23
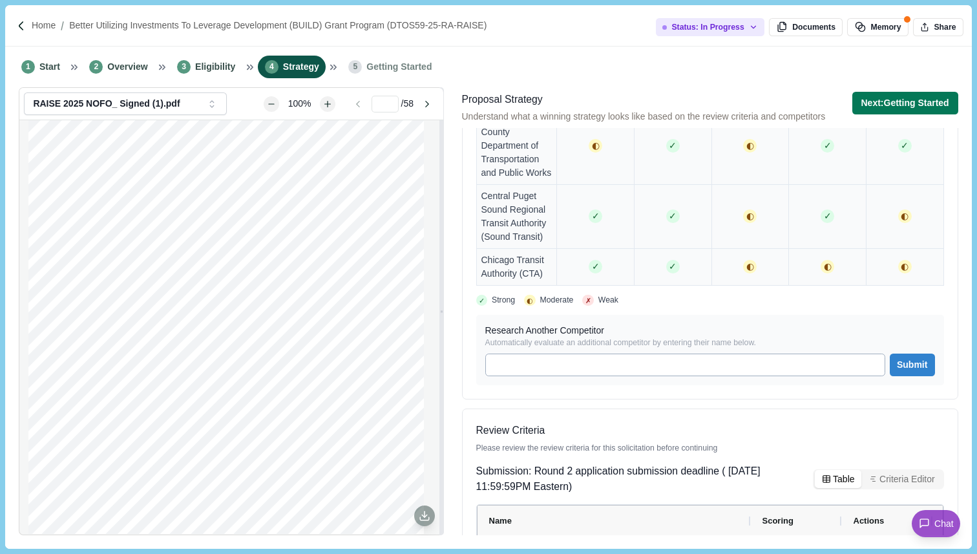
scroll to position [1168, 0]
